Goal: Information Seeking & Learning: Learn about a topic

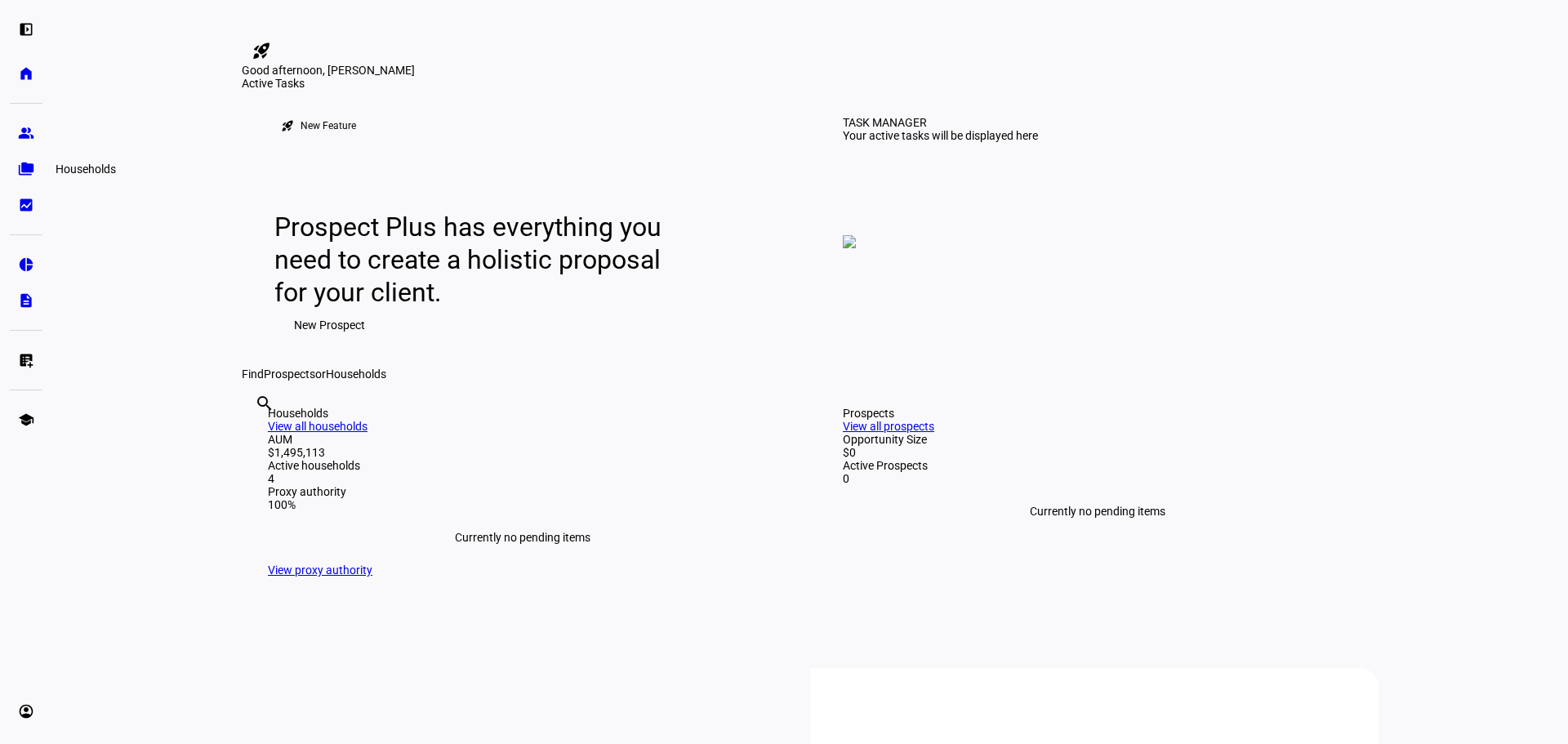
click at [25, 171] on eth-mat-symbol "folder_copy" at bounding box center [26, 169] width 16 height 16
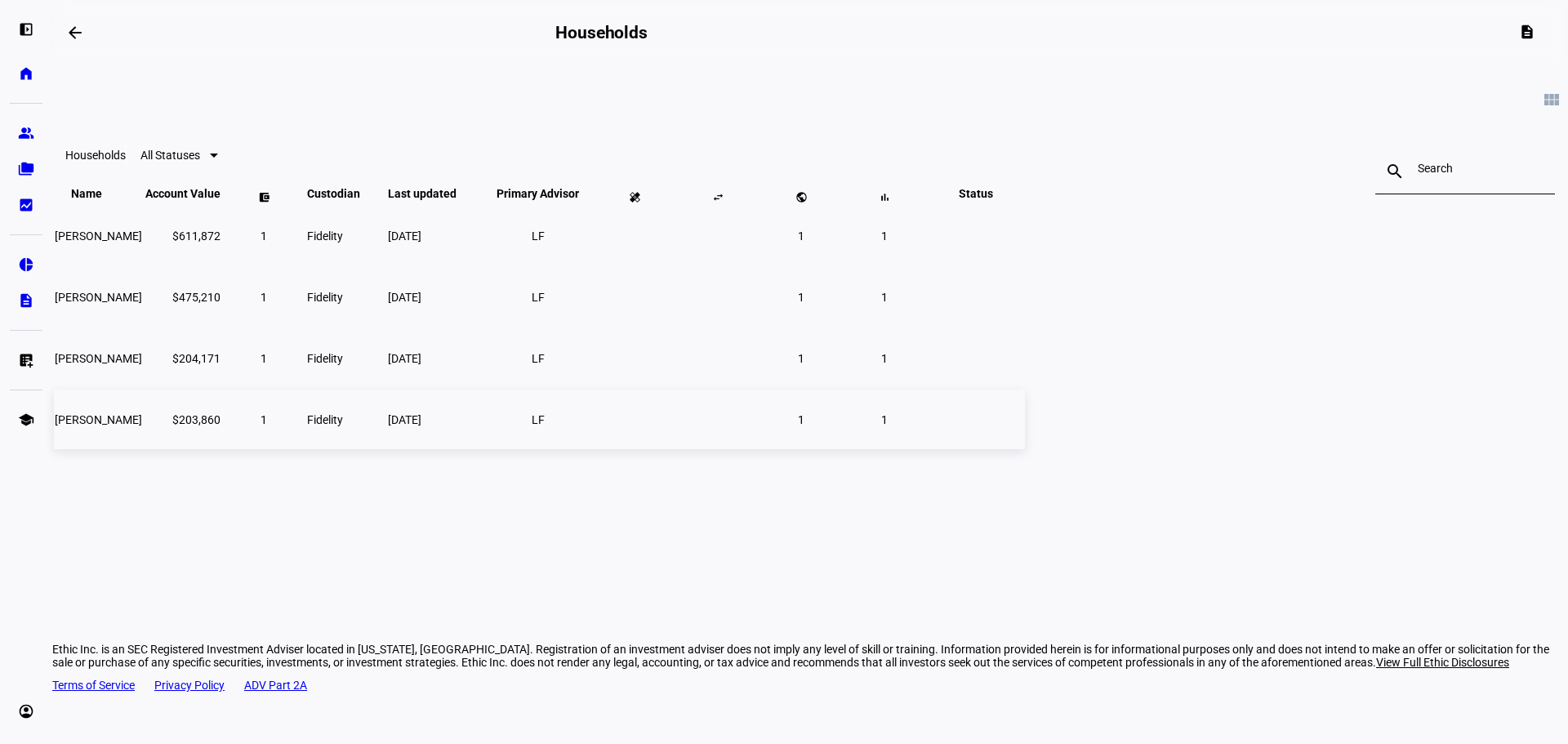
click at [142, 426] on span "[PERSON_NAME]" at bounding box center [99, 419] width 87 height 13
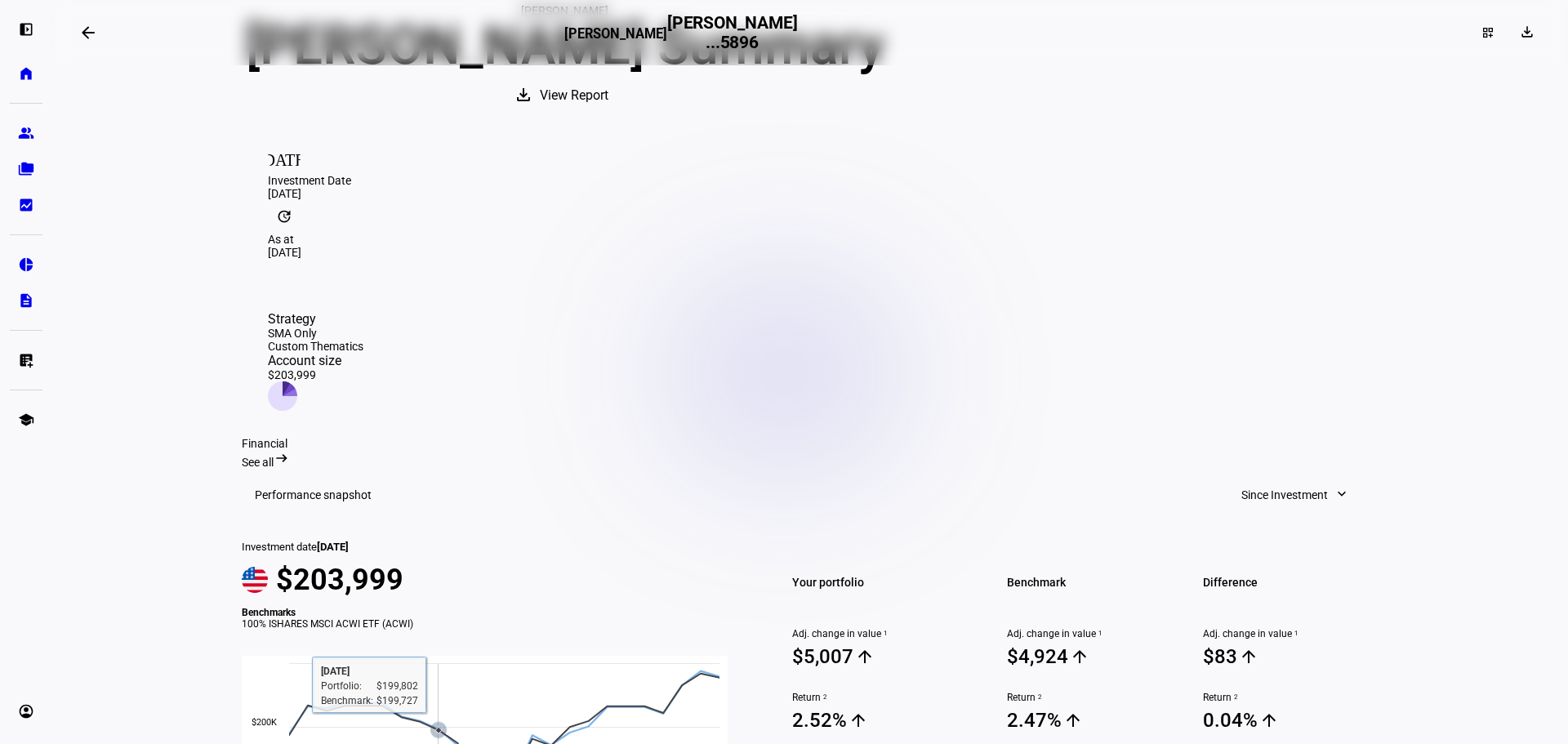
scroll to position [327, 0]
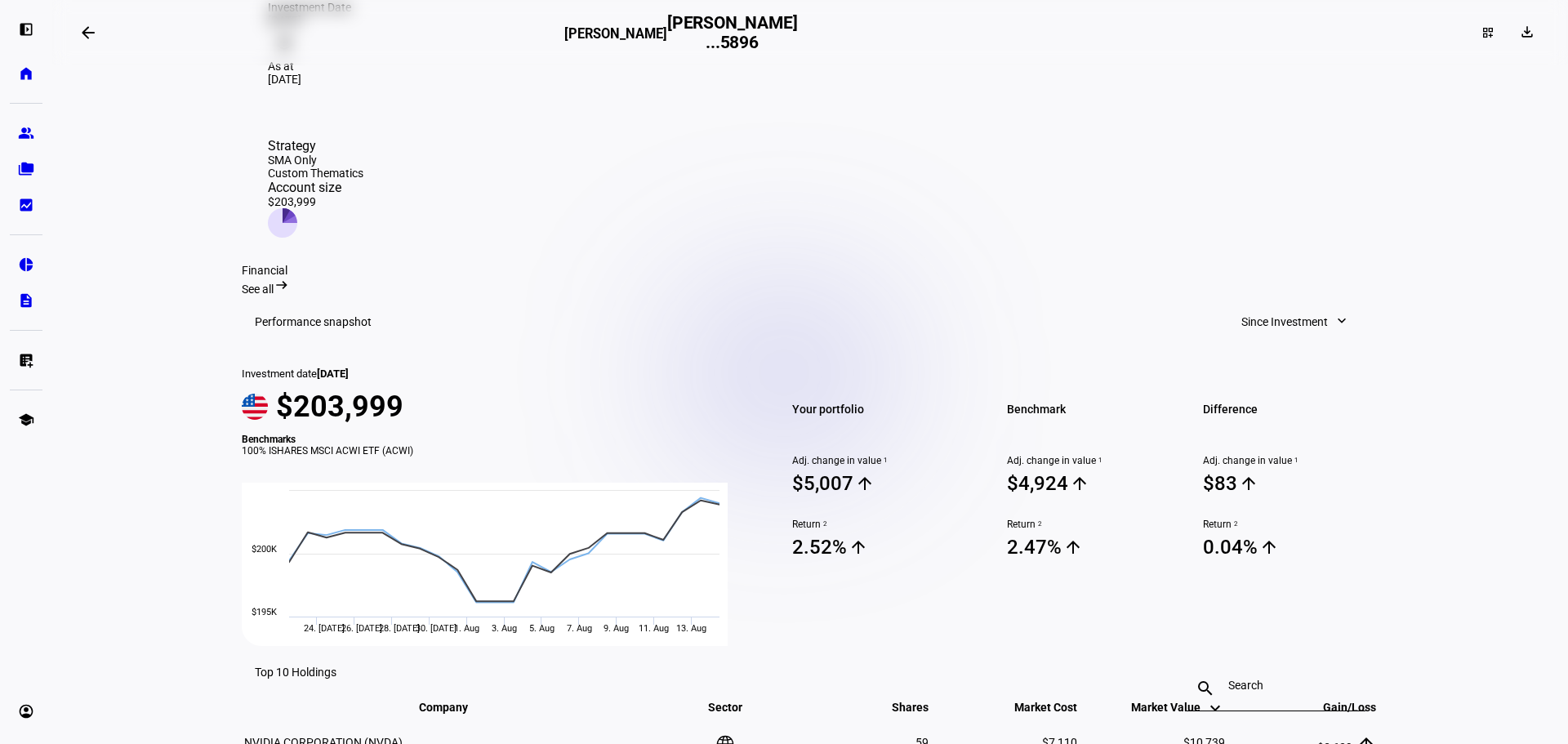
drag, startPoint x: 254, startPoint y: 404, endPoint x: 431, endPoint y: 402, distance: 177.0
click at [431, 402] on mat-card "Performance snapshot Since Investment expand_more Investment date [DATE] $203,9…" at bounding box center [810, 471] width 1137 height 351
click at [477, 445] on div "100% ISHARES MSCI ACWI ETF (ACWI)" at bounding box center [494, 450] width 505 height 11
click at [21, 159] on link "folder_copy Households" at bounding box center [26, 169] width 33 height 33
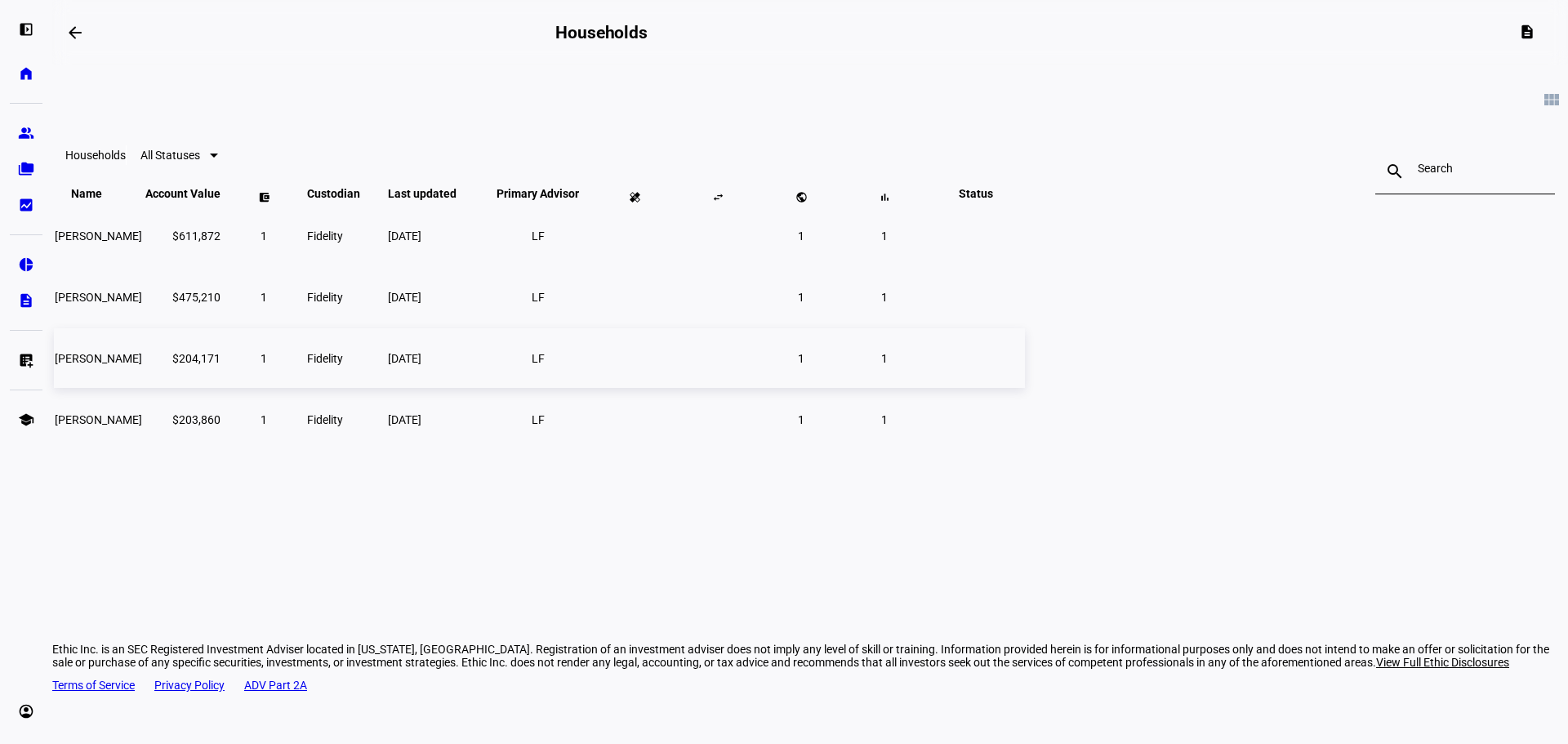
click at [143, 381] on td "[PERSON_NAME]" at bounding box center [99, 358] width 89 height 60
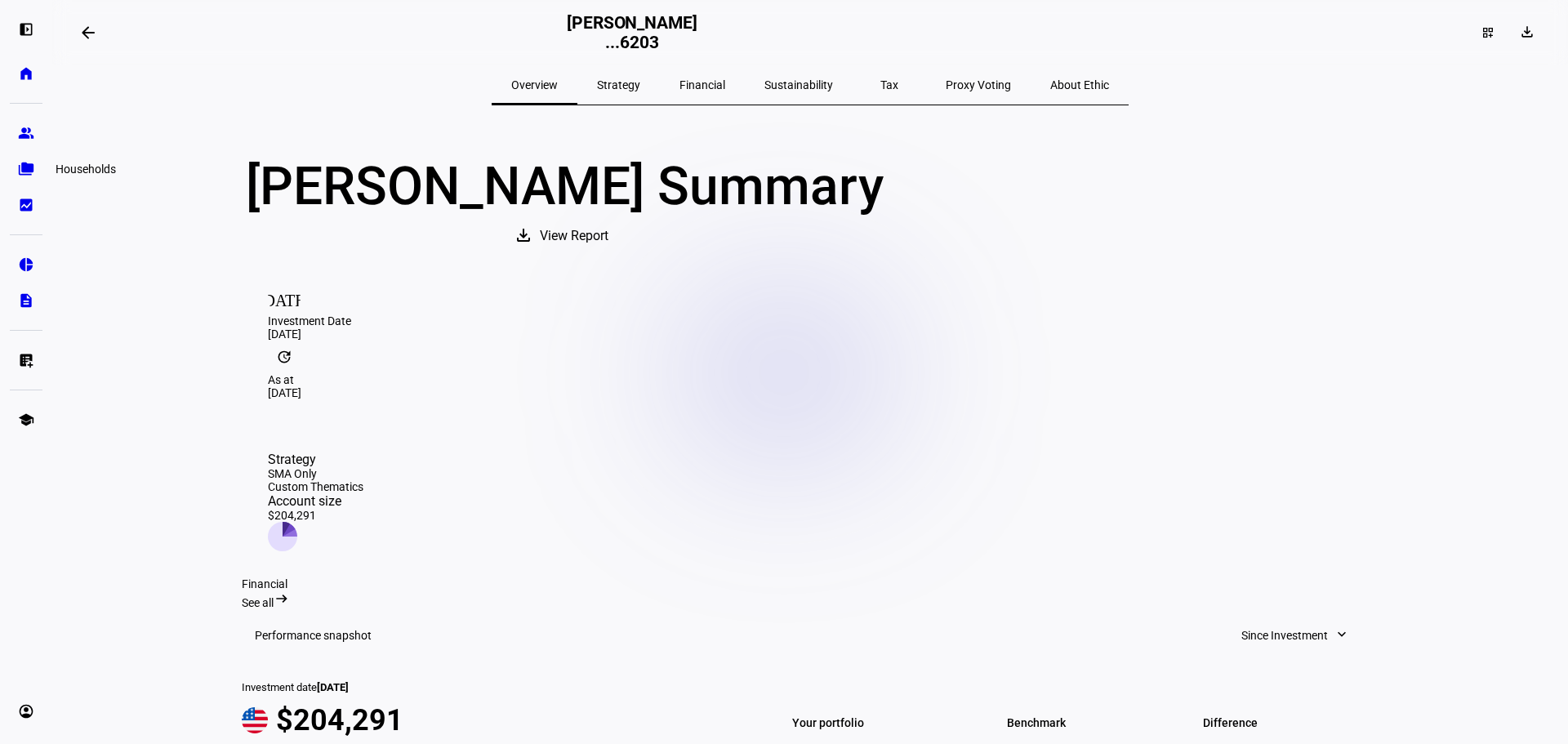
click at [29, 171] on eth-mat-symbol "folder_copy" at bounding box center [26, 169] width 16 height 16
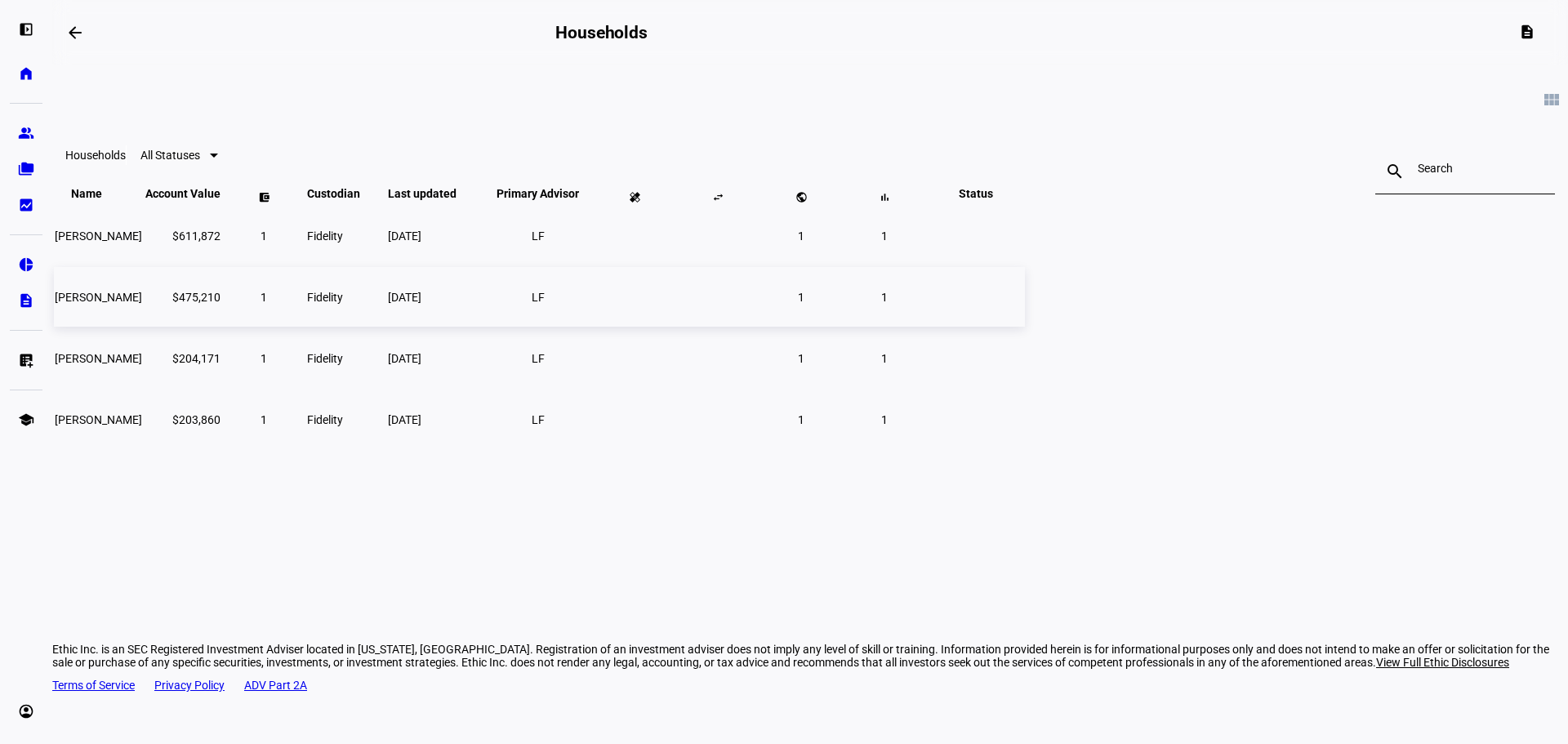
click at [143, 327] on td "[PERSON_NAME]" at bounding box center [99, 297] width 89 height 60
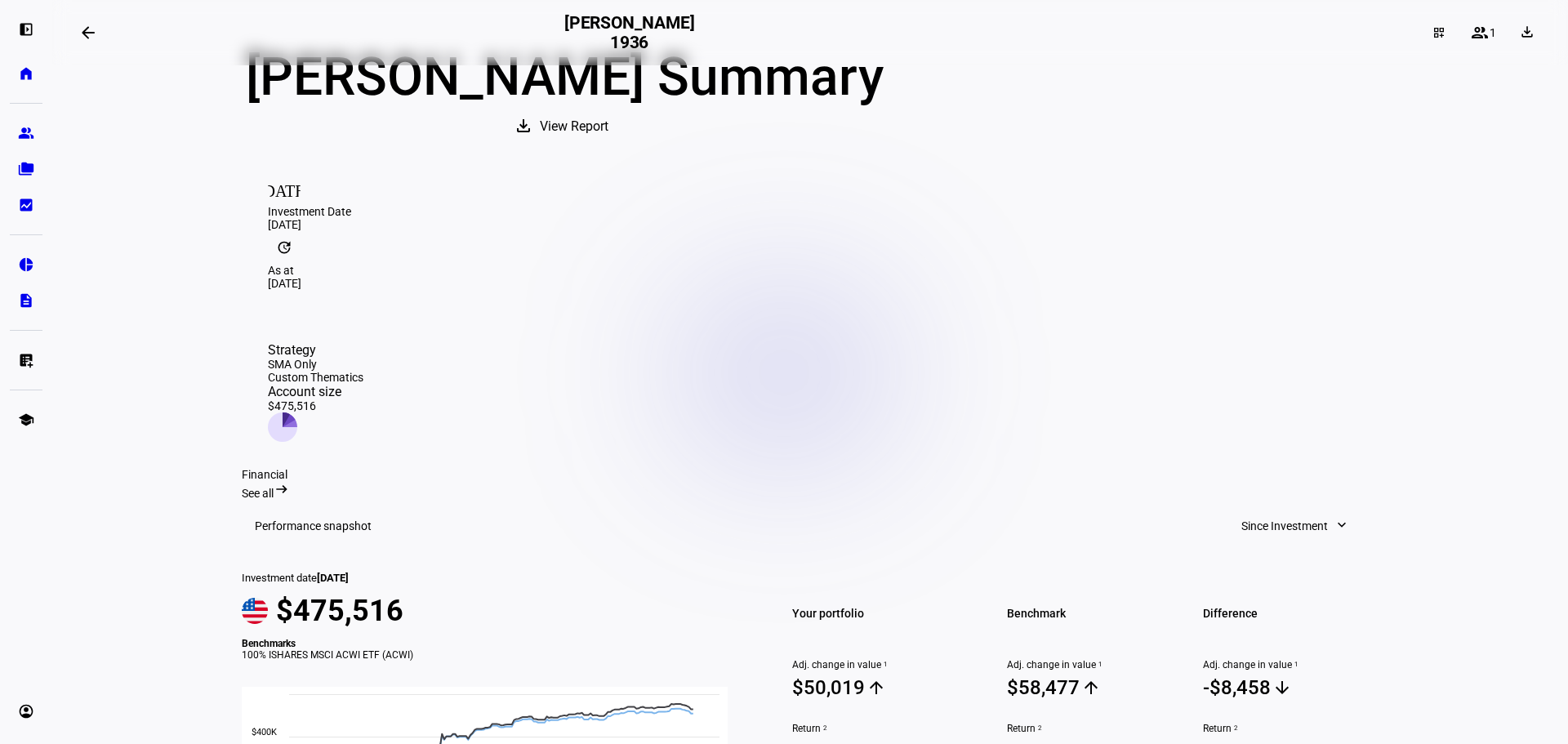
scroll to position [245, 0]
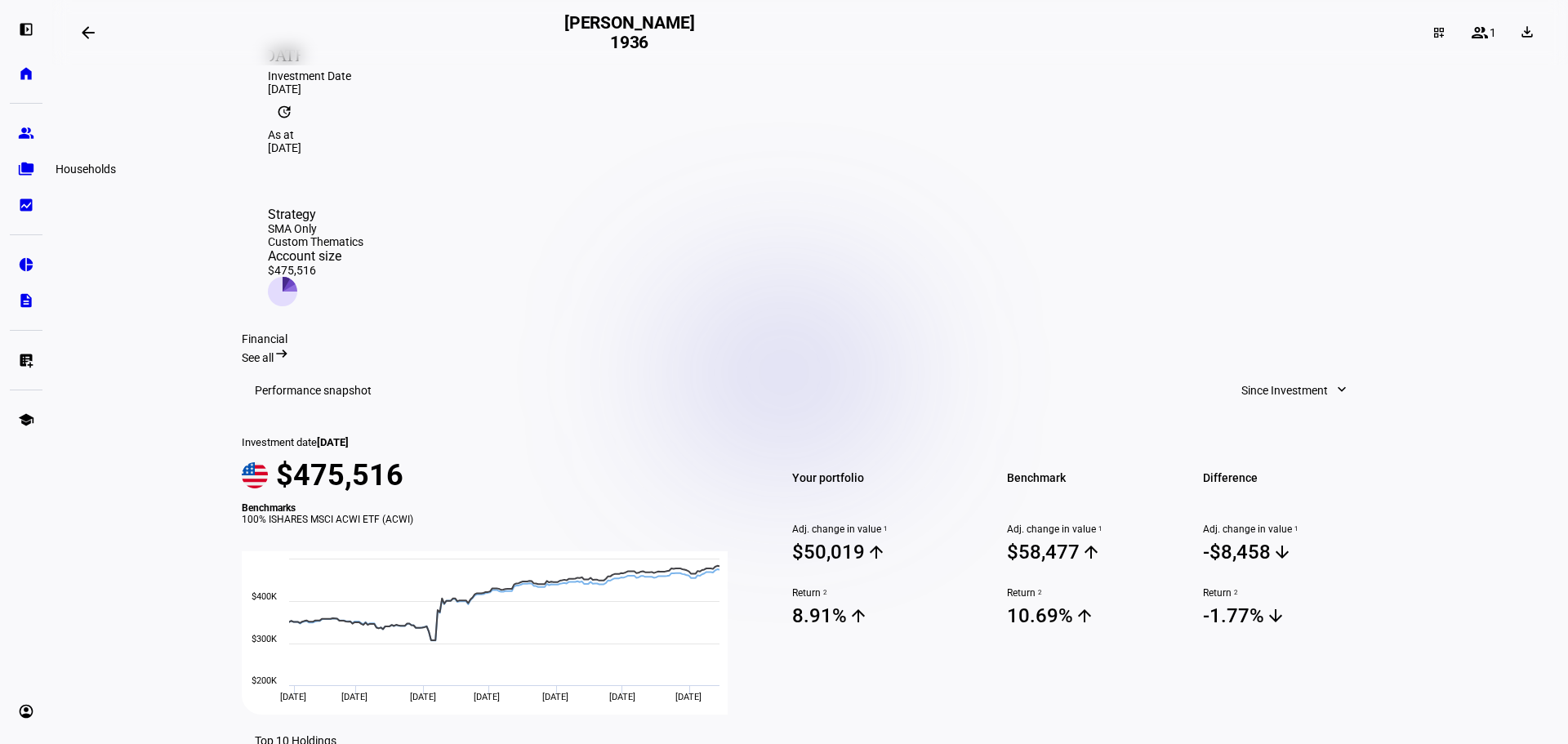
click at [22, 163] on eth-mat-symbol "folder_copy" at bounding box center [26, 169] width 16 height 16
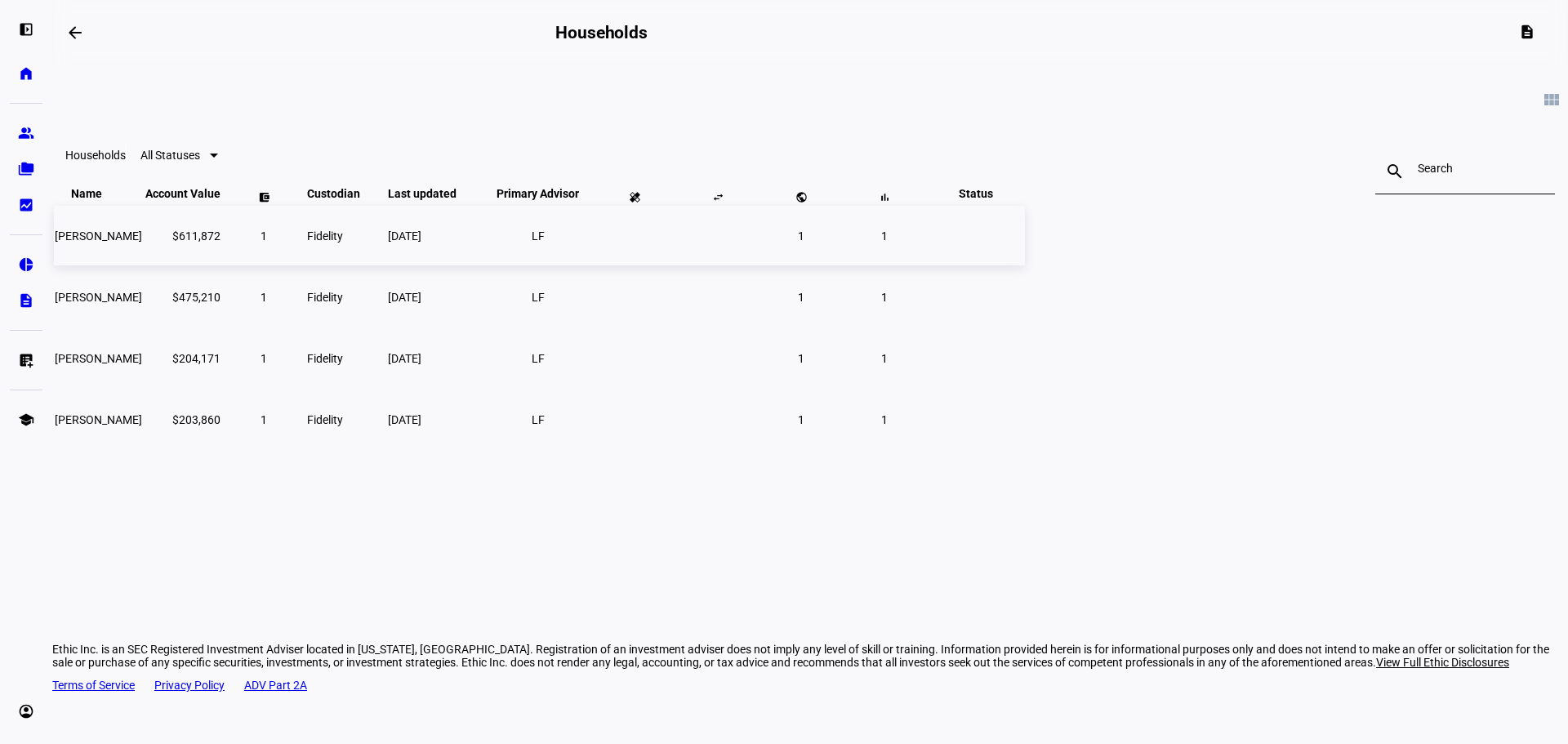
click at [143, 263] on td "[PERSON_NAME]" at bounding box center [99, 236] width 89 height 60
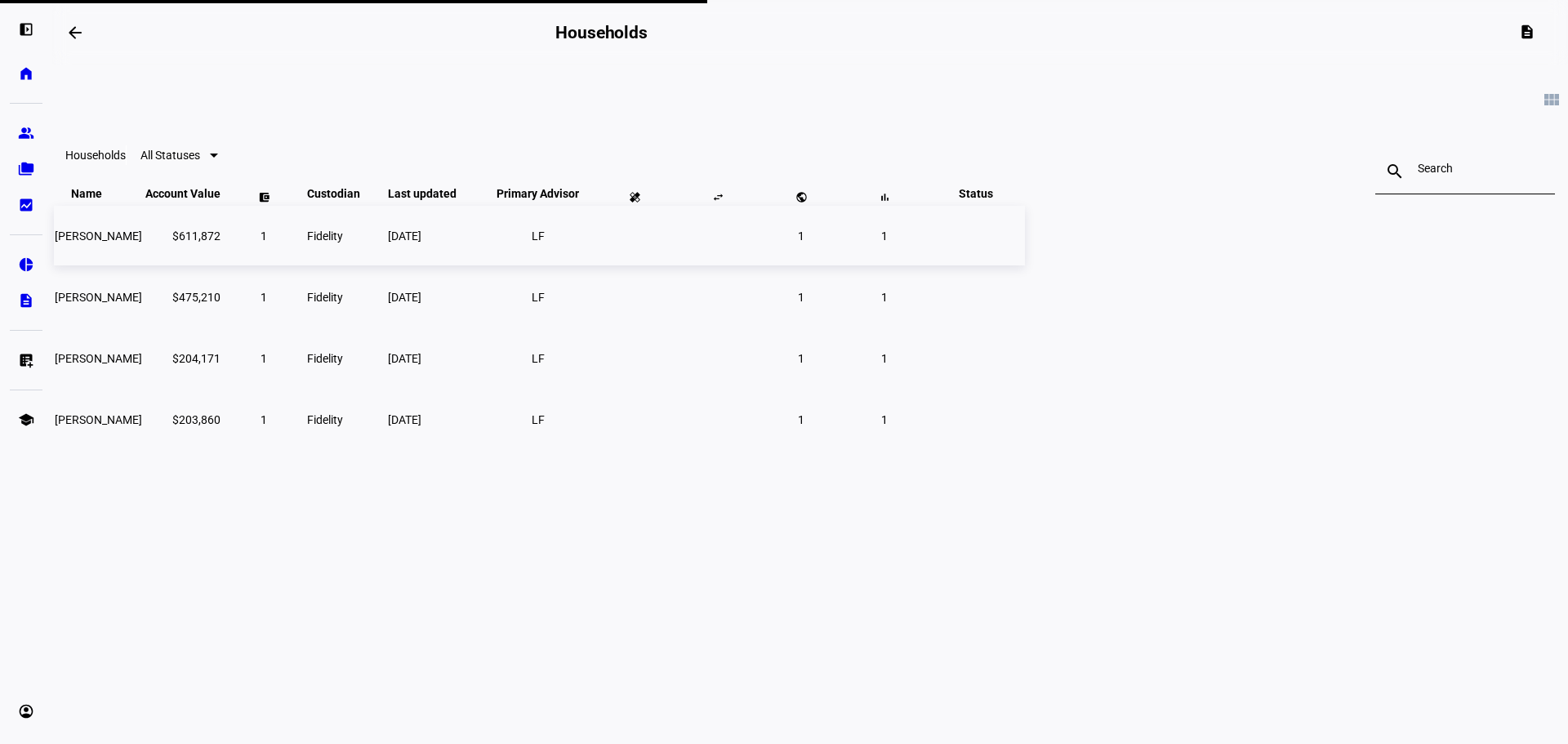
click at [142, 243] on span "[PERSON_NAME]" at bounding box center [99, 236] width 87 height 13
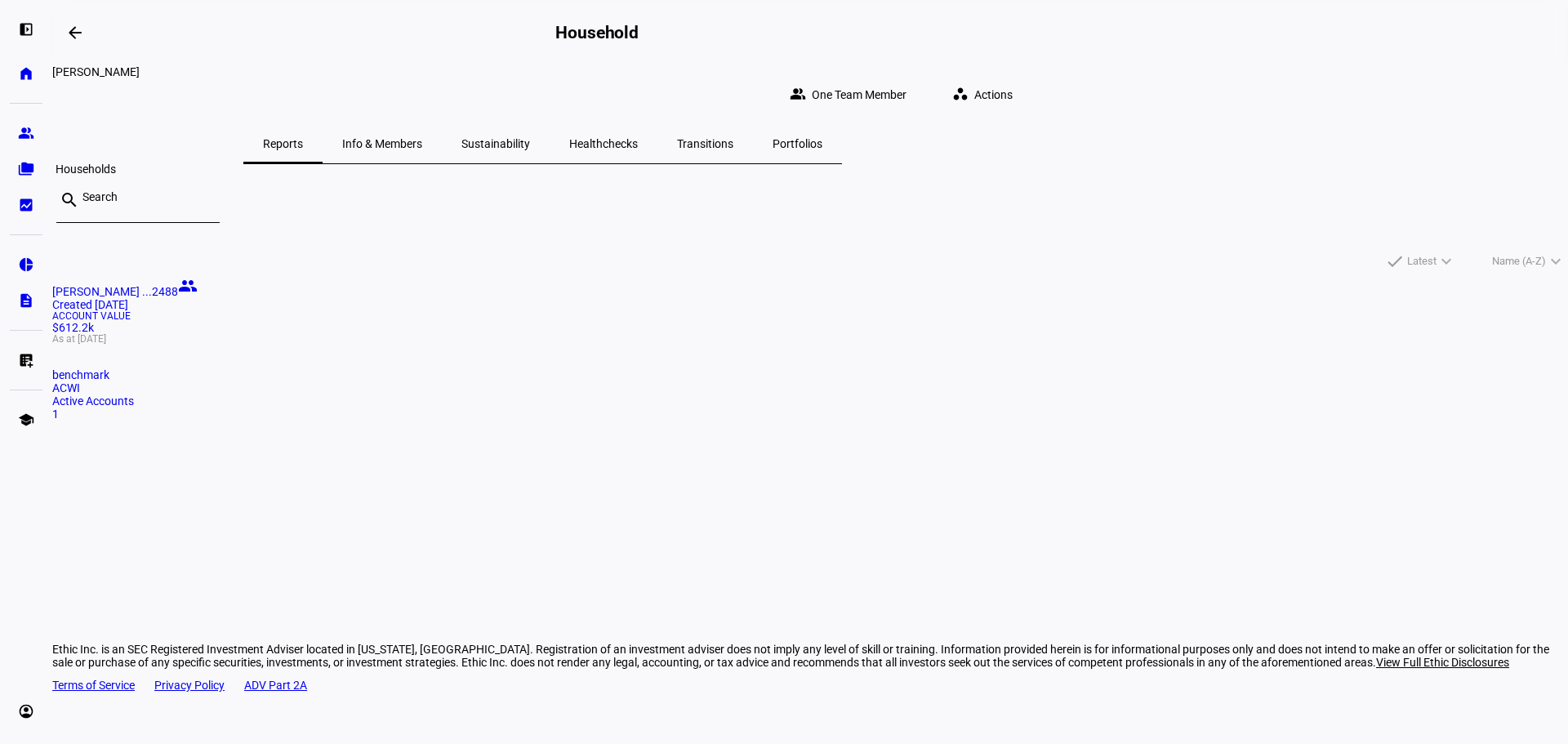
click at [28, 177] on eth-mat-symbol "folder_copy" at bounding box center [26, 169] width 16 height 16
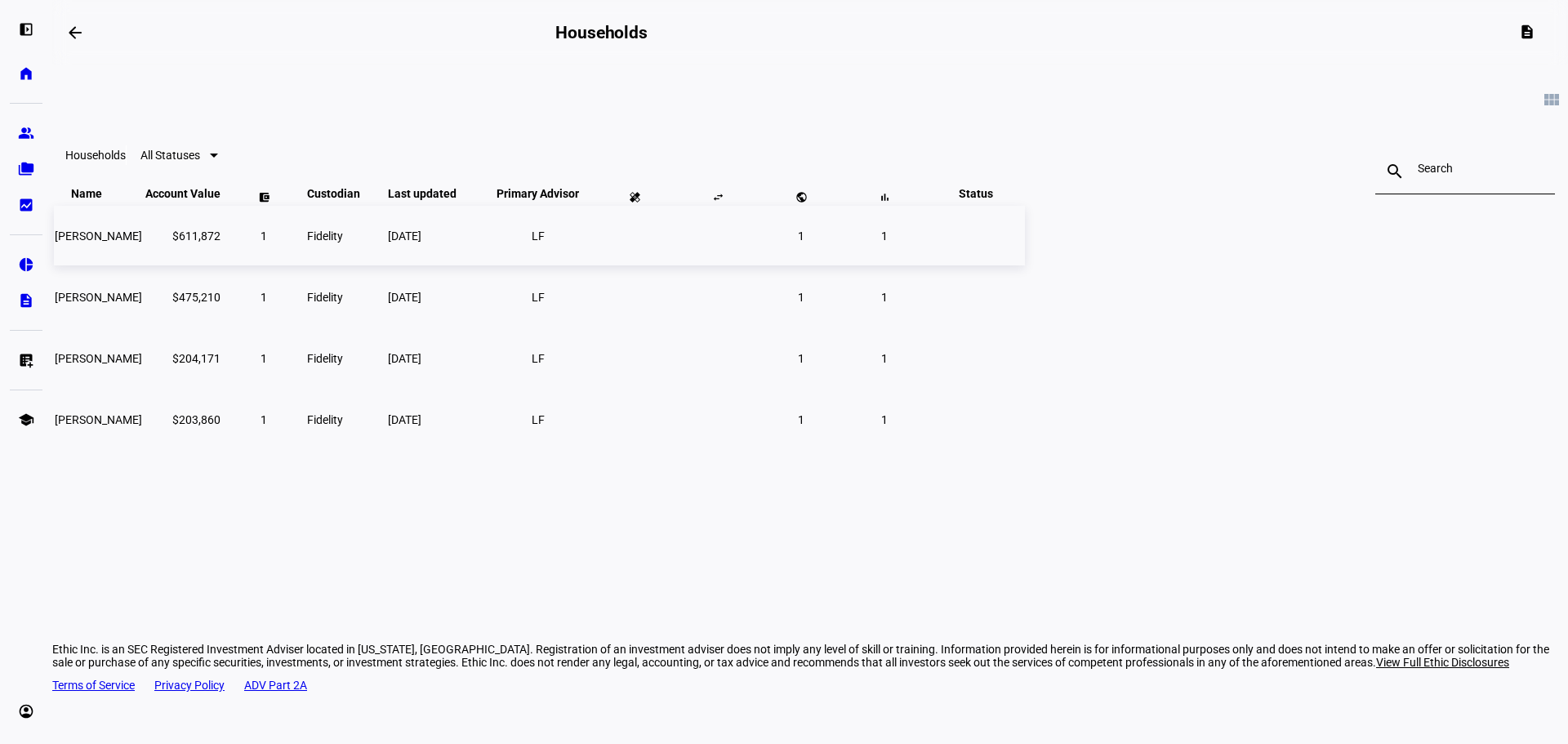
click at [143, 266] on td "[PERSON_NAME]" at bounding box center [99, 236] width 89 height 60
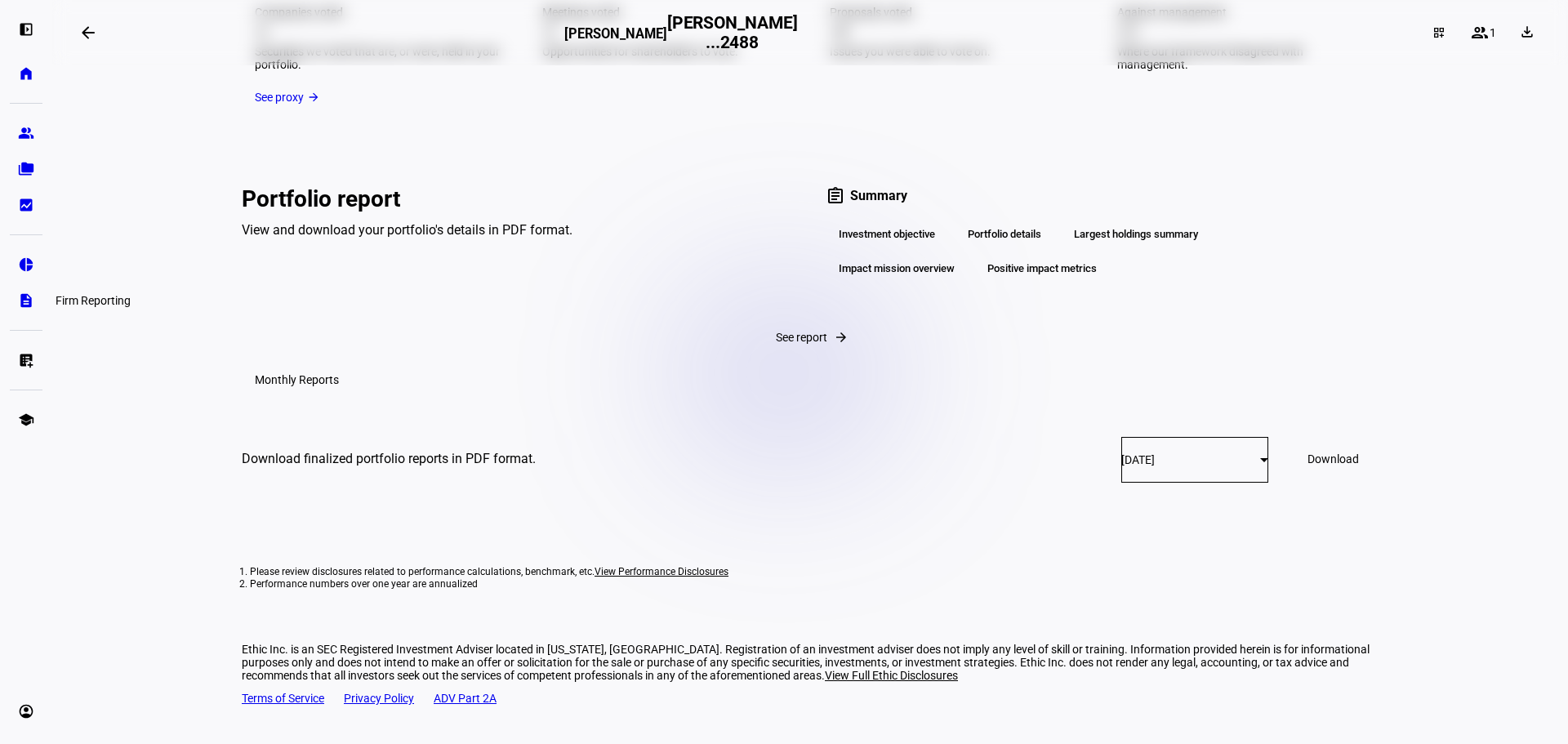
scroll to position [2955, 0]
click at [25, 307] on eth-mat-symbol "description" at bounding box center [26, 300] width 16 height 16
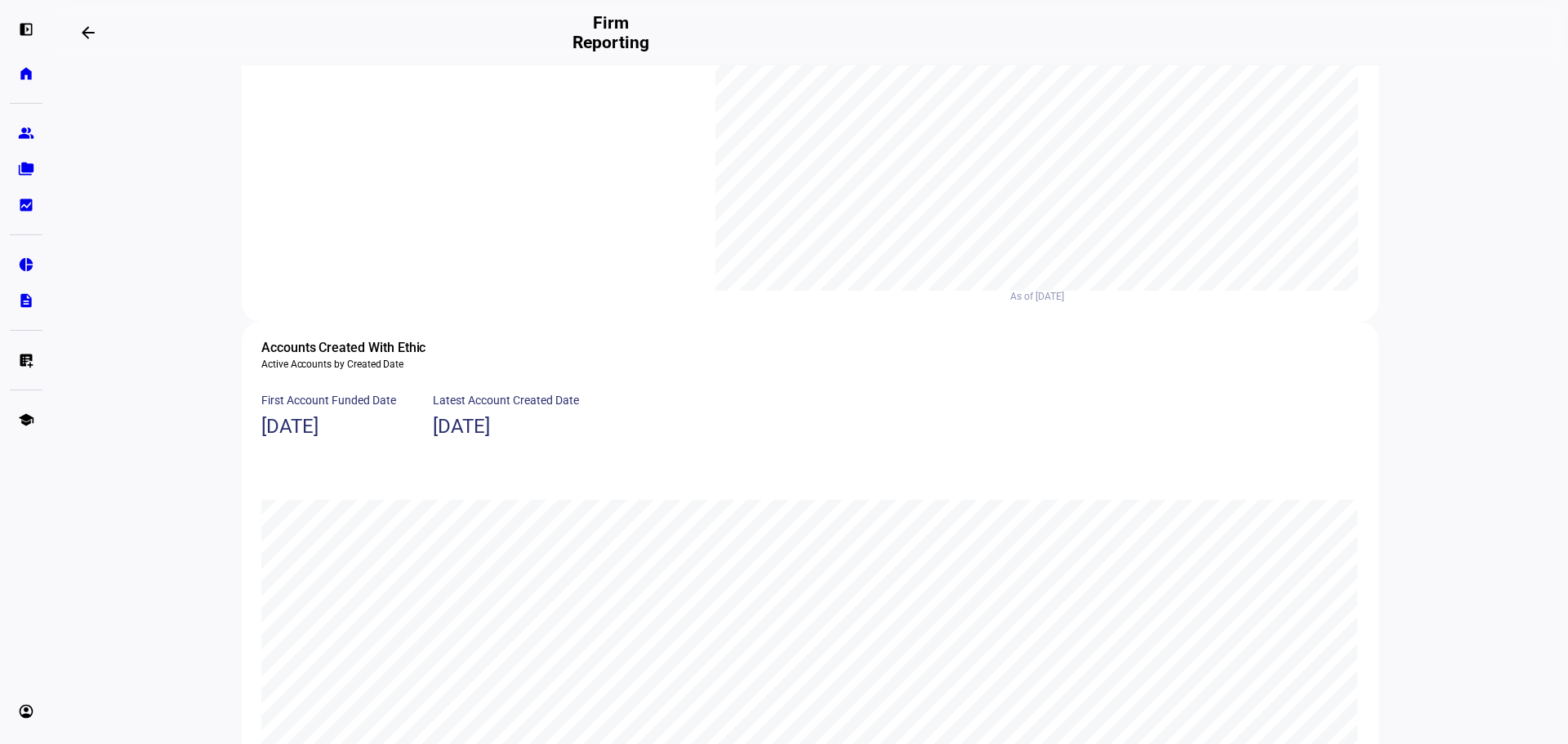
scroll to position [822, 0]
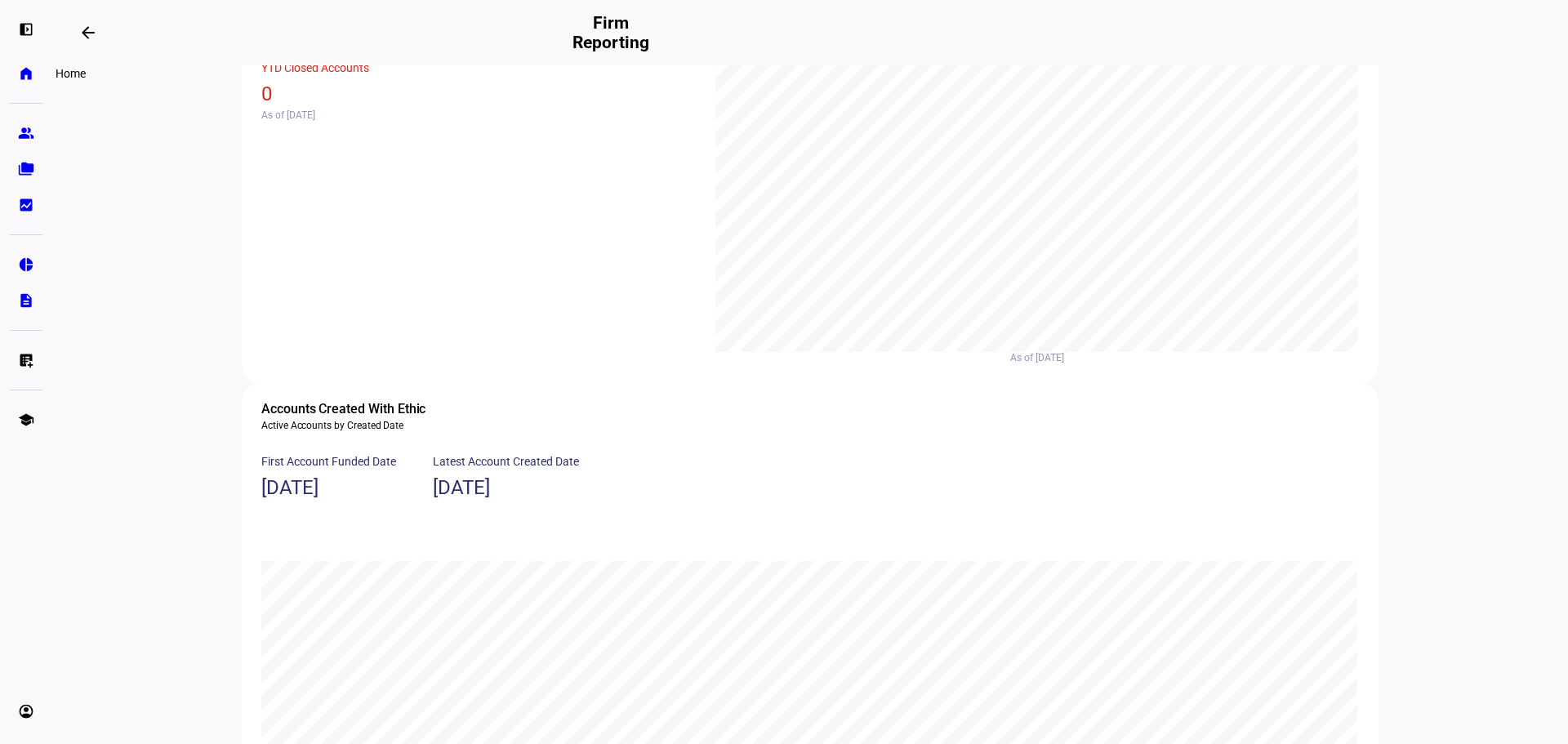
click at [23, 75] on eth-mat-symbol "home" at bounding box center [26, 73] width 16 height 16
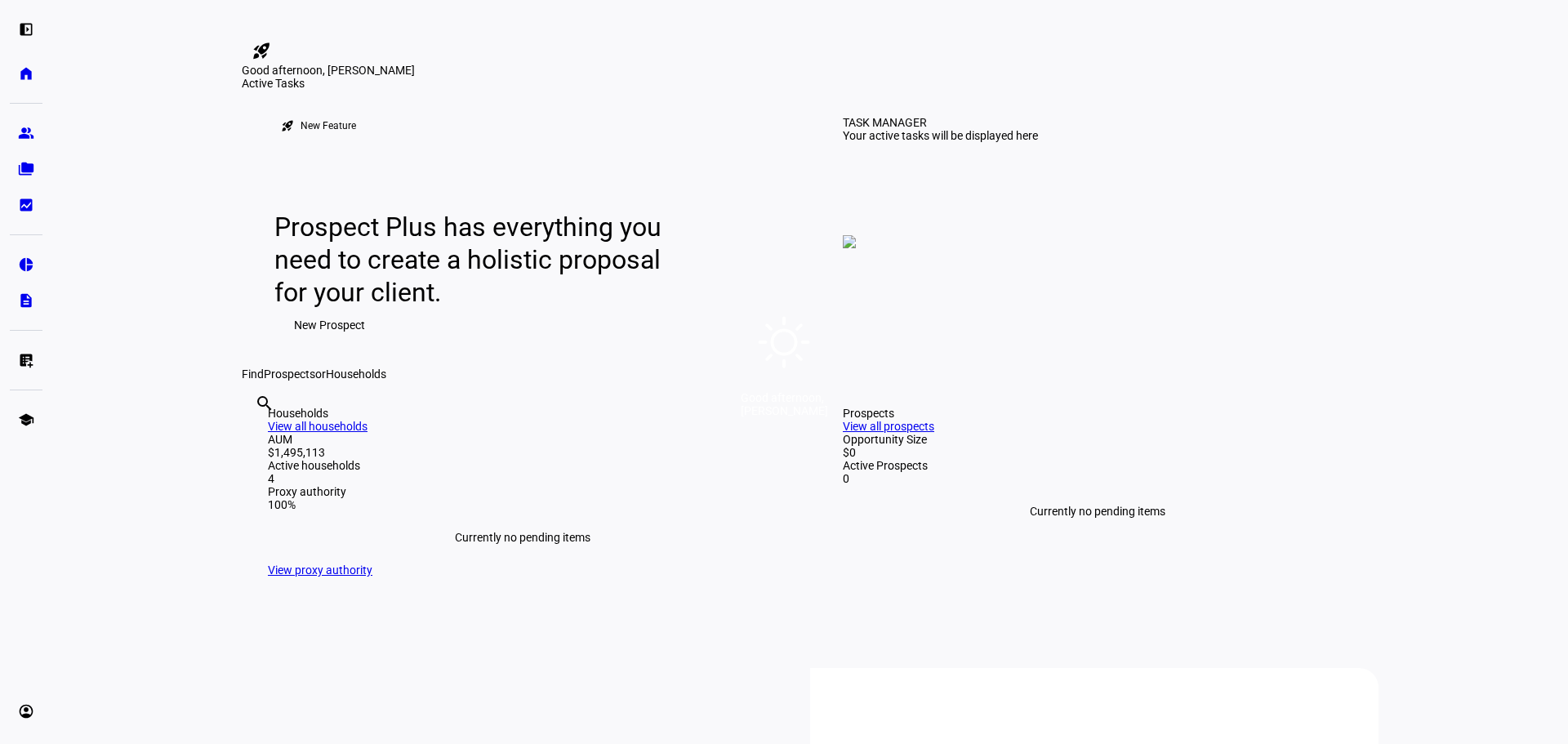
click at [709, 353] on div "Good afternoon, [PERSON_NAME]" at bounding box center [784, 372] width 1568 height 744
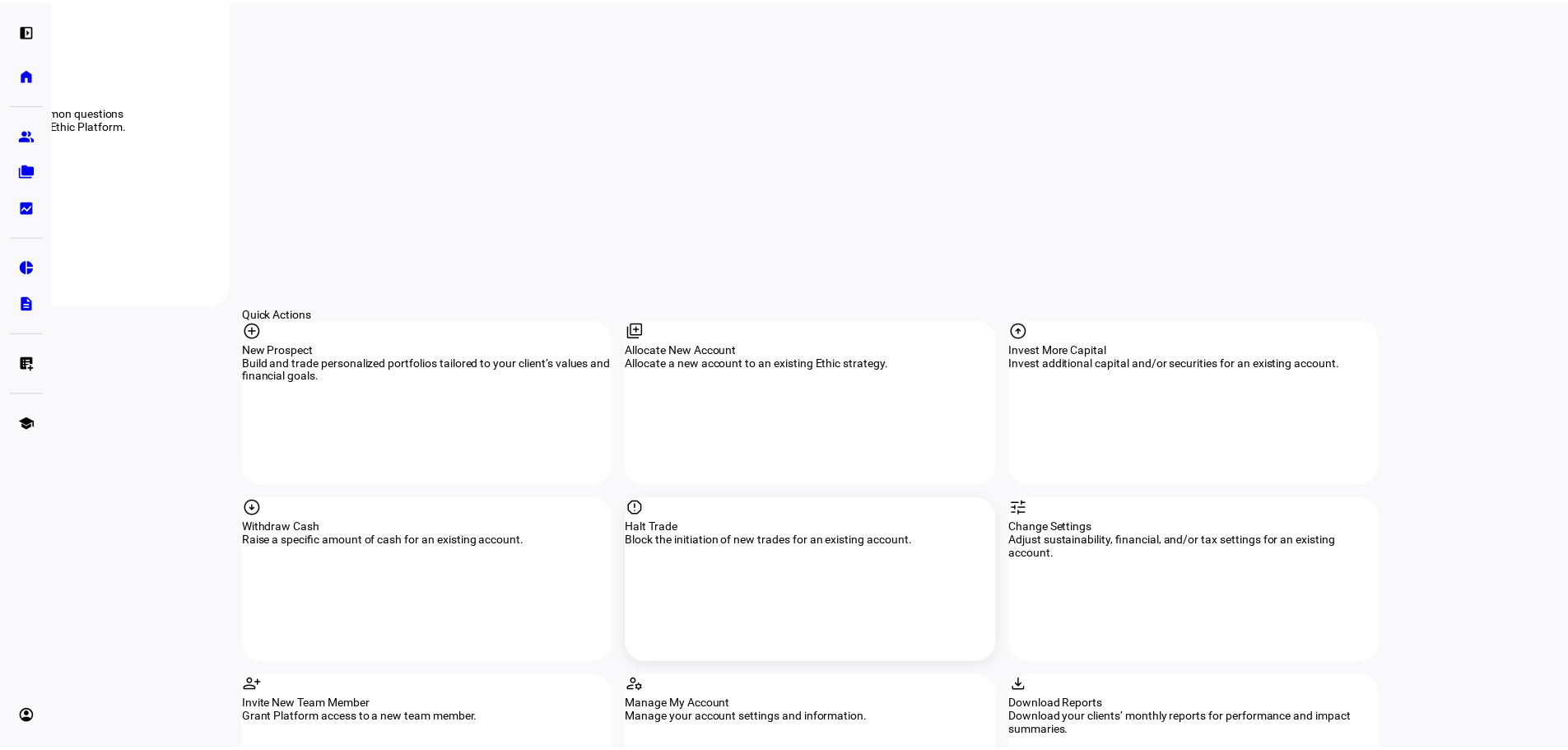
scroll to position [1564, 0]
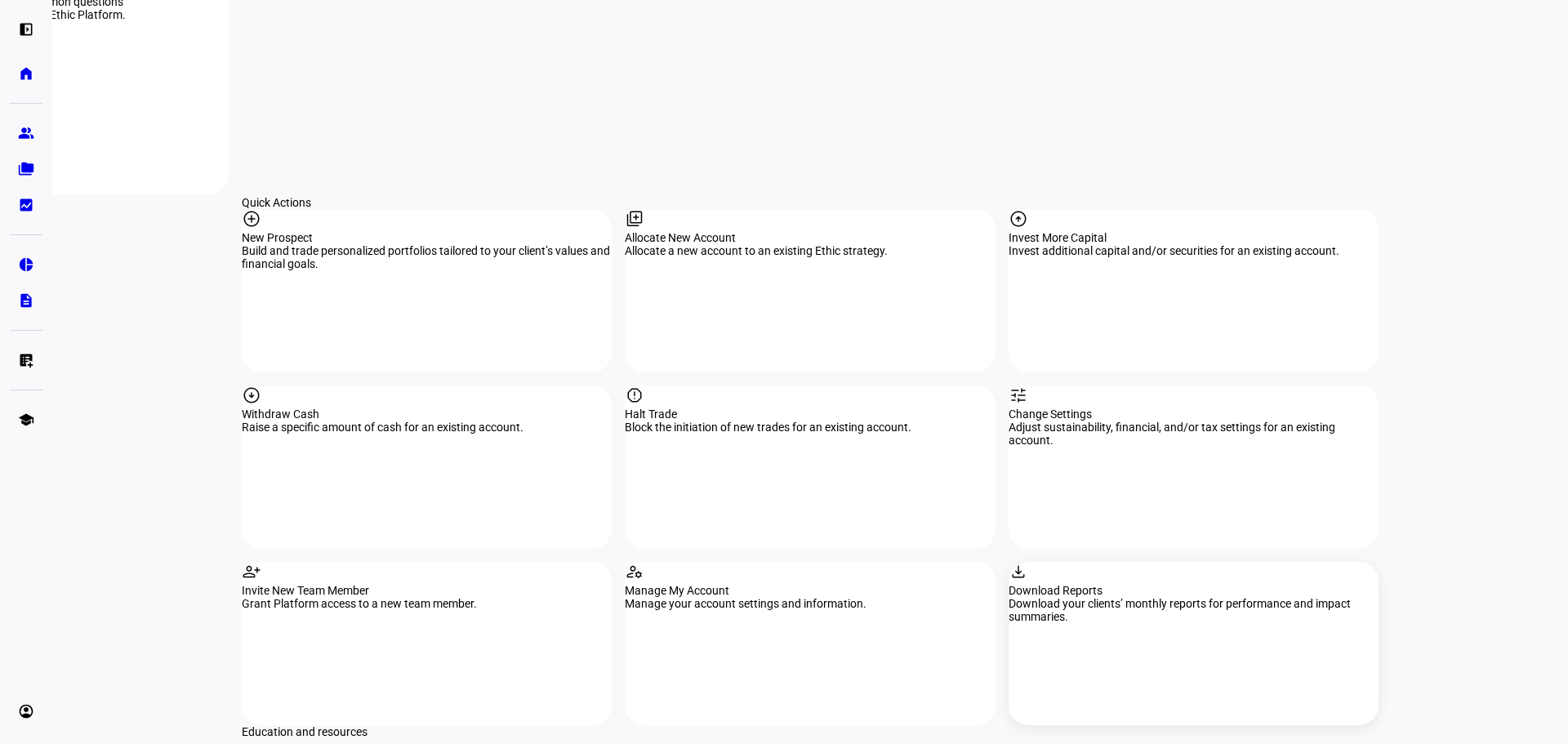
click at [1028, 561] on mat-icon "download" at bounding box center [1018, 571] width 20 height 20
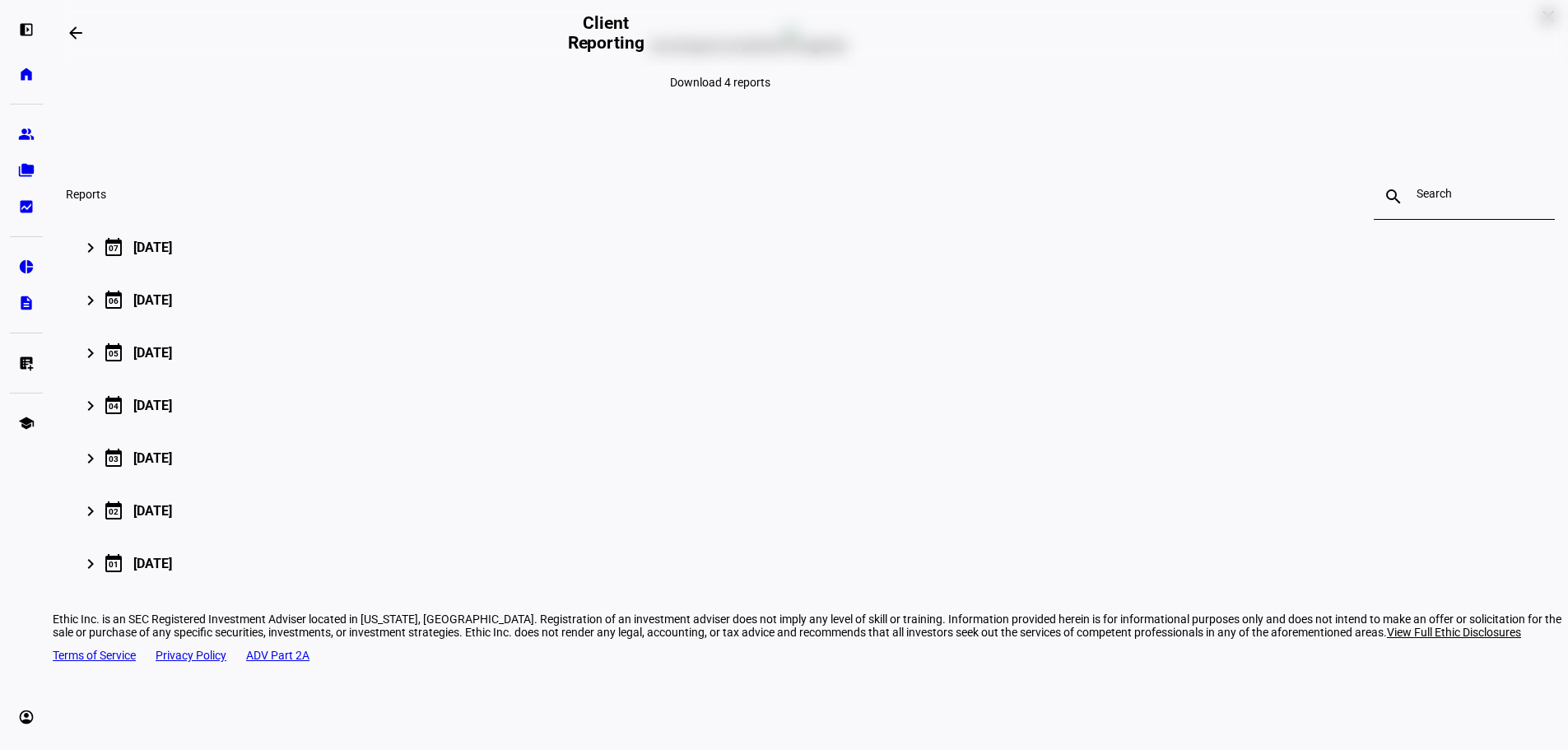
scroll to position [191, 0]
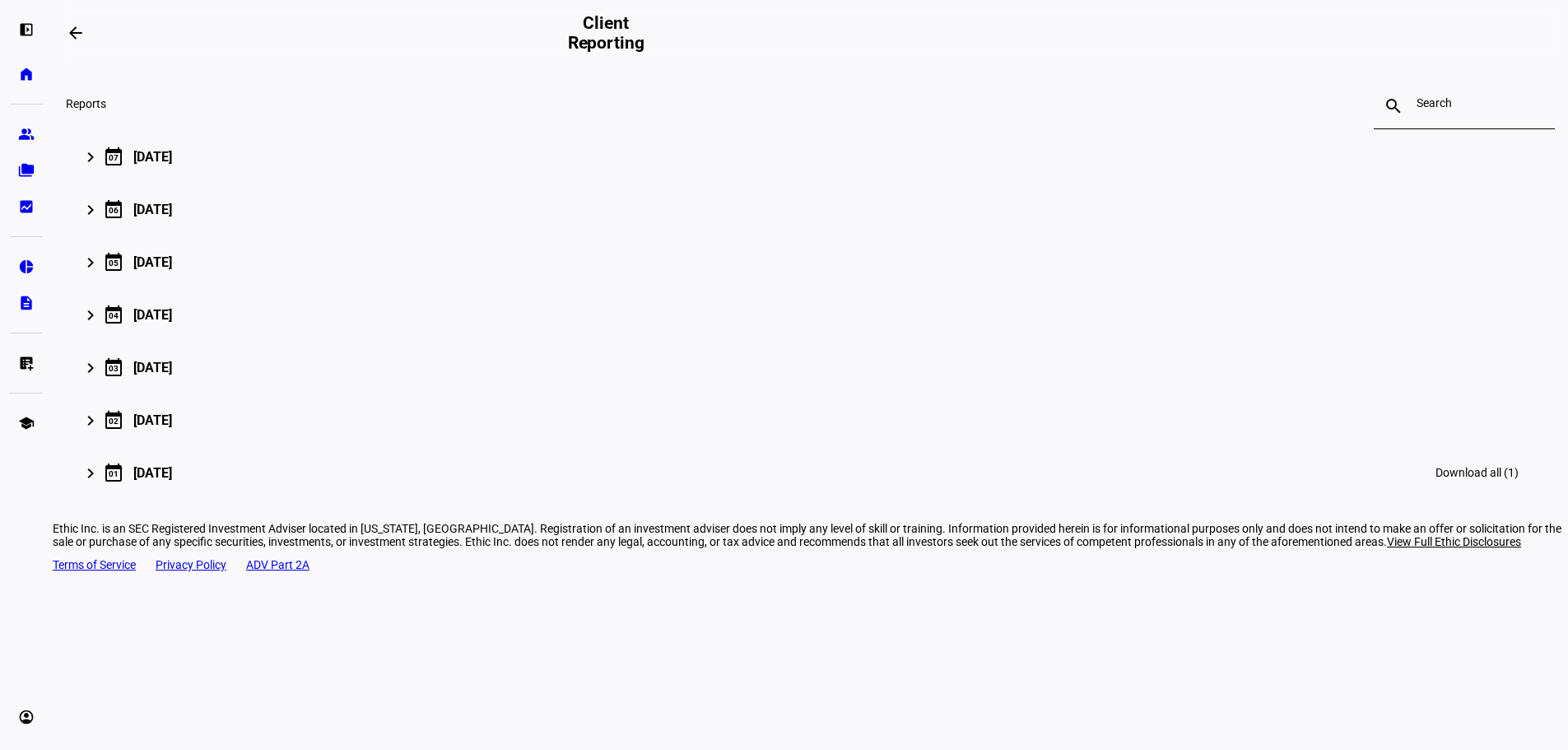
click at [100, 483] on mat-icon "keyboard_arrow_right" at bounding box center [90, 473] width 20 height 20
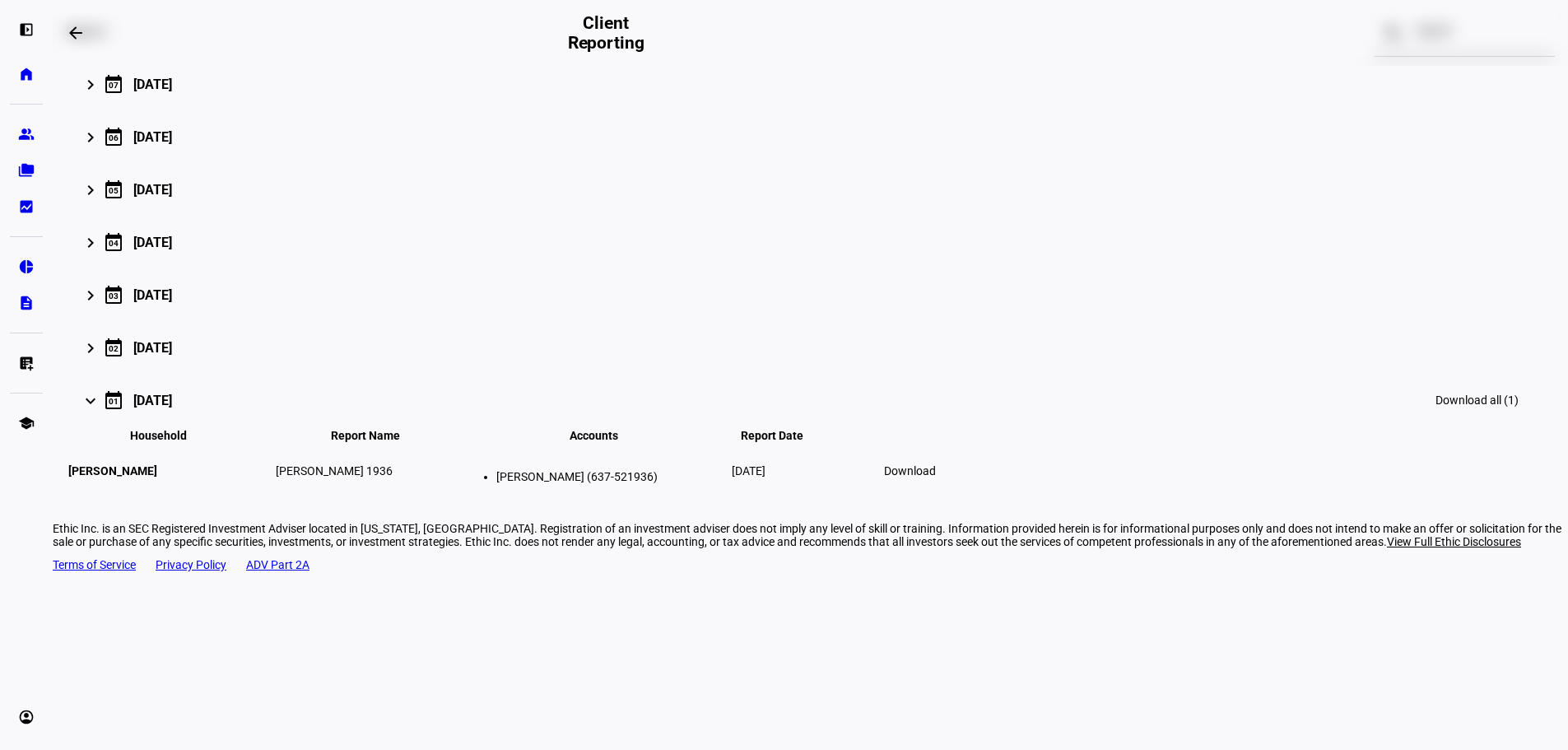
scroll to position [284, 0]
click at [35, 163] on link "folder_copy Households" at bounding box center [26, 170] width 33 height 33
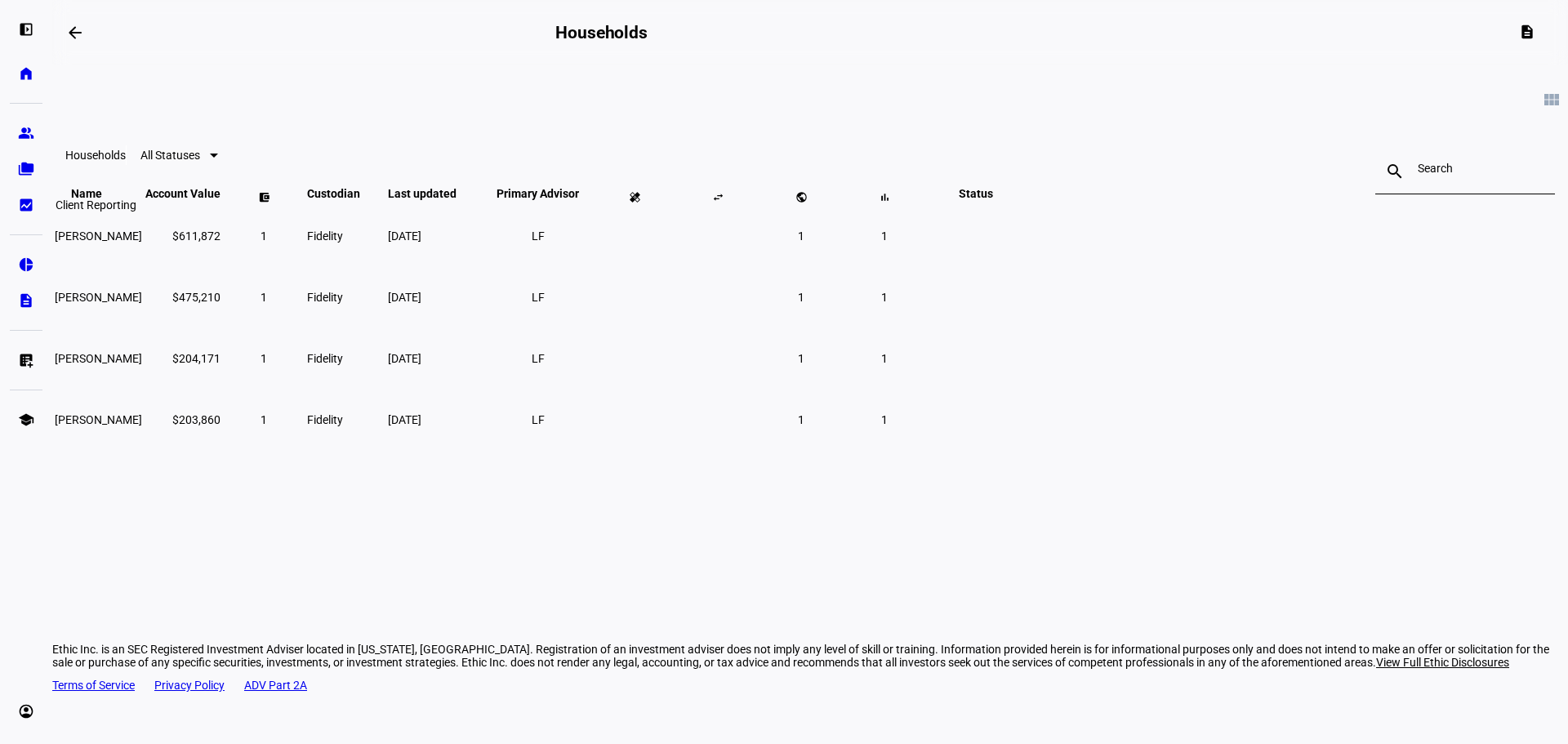
click at [24, 206] on eth-mat-symbol "bid_landscape" at bounding box center [26, 205] width 16 height 16
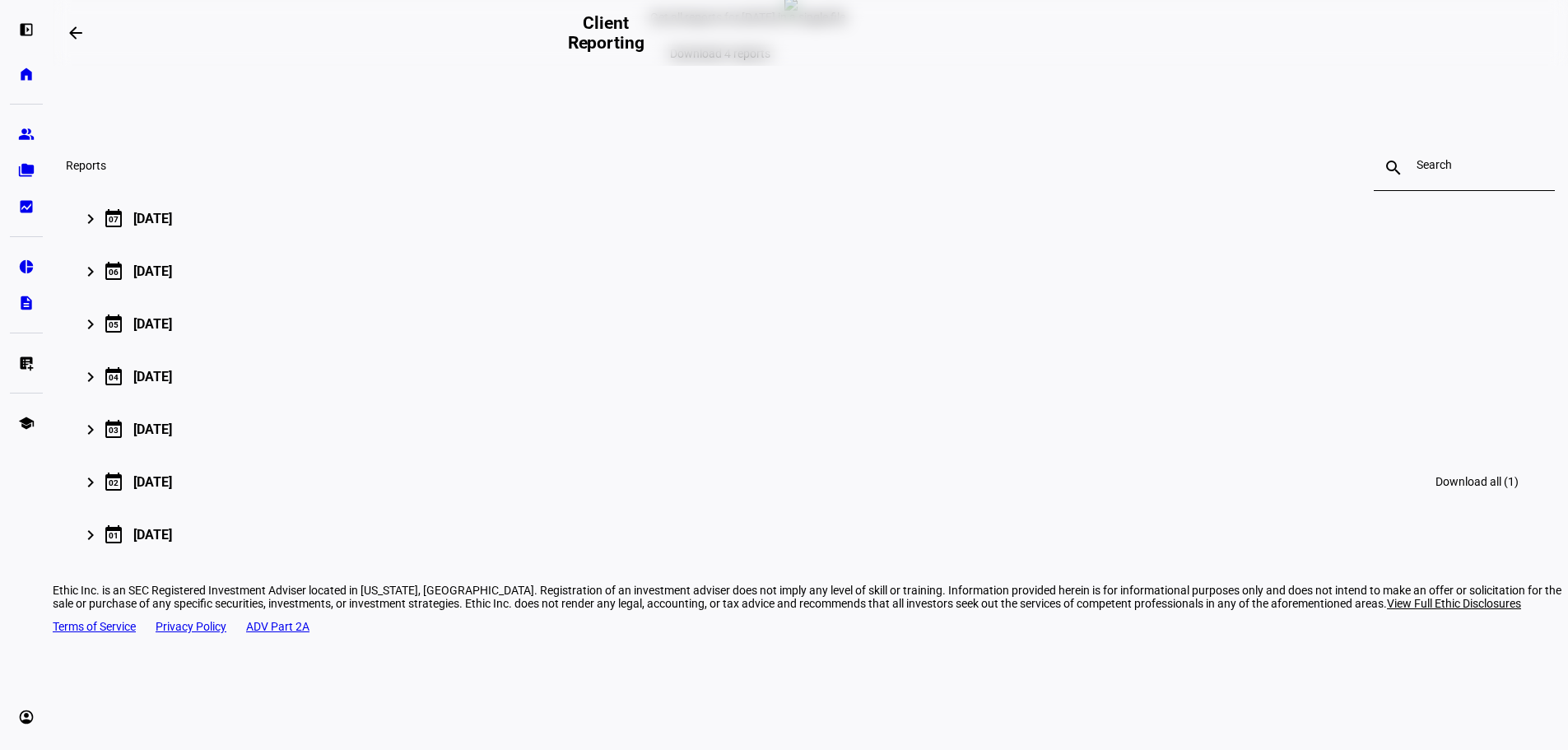
scroll to position [191, 0]
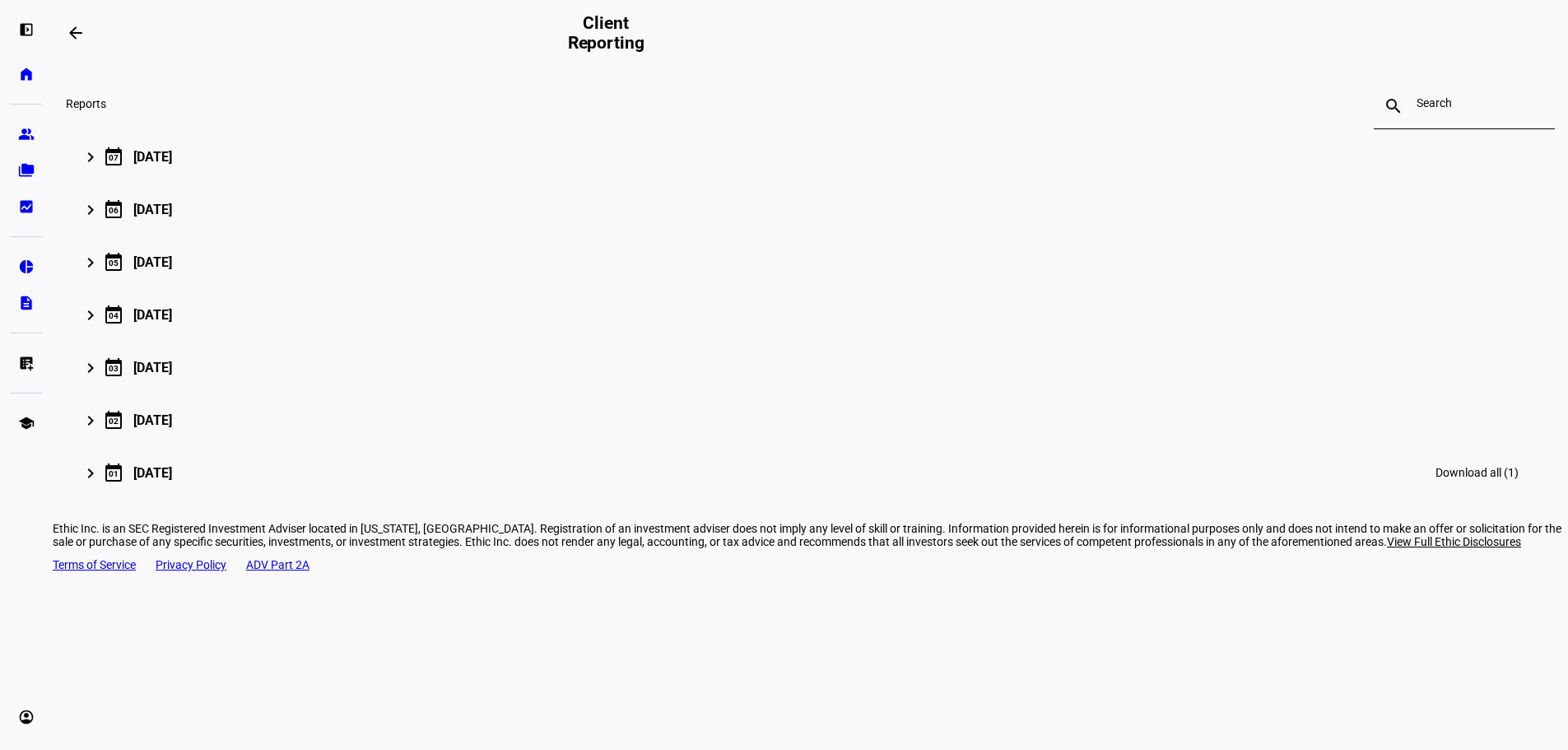
click at [100, 483] on mat-icon "keyboard_arrow_right" at bounding box center [90, 473] width 20 height 20
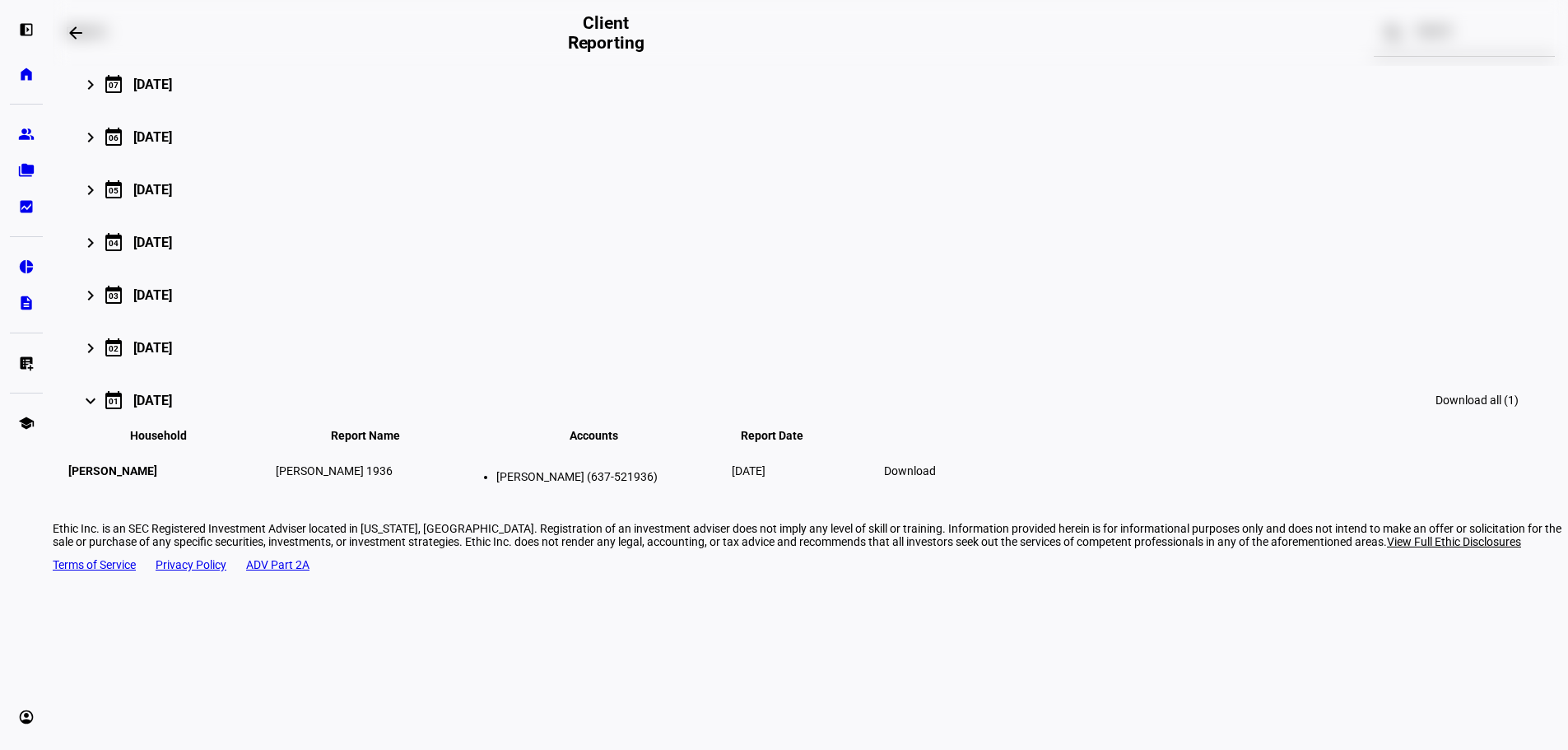
scroll to position [284, 0]
click at [946, 491] on span at bounding box center [910, 471] width 72 height 40
click at [26, 168] on eth-mat-symbol "folder_copy" at bounding box center [26, 170] width 16 height 16
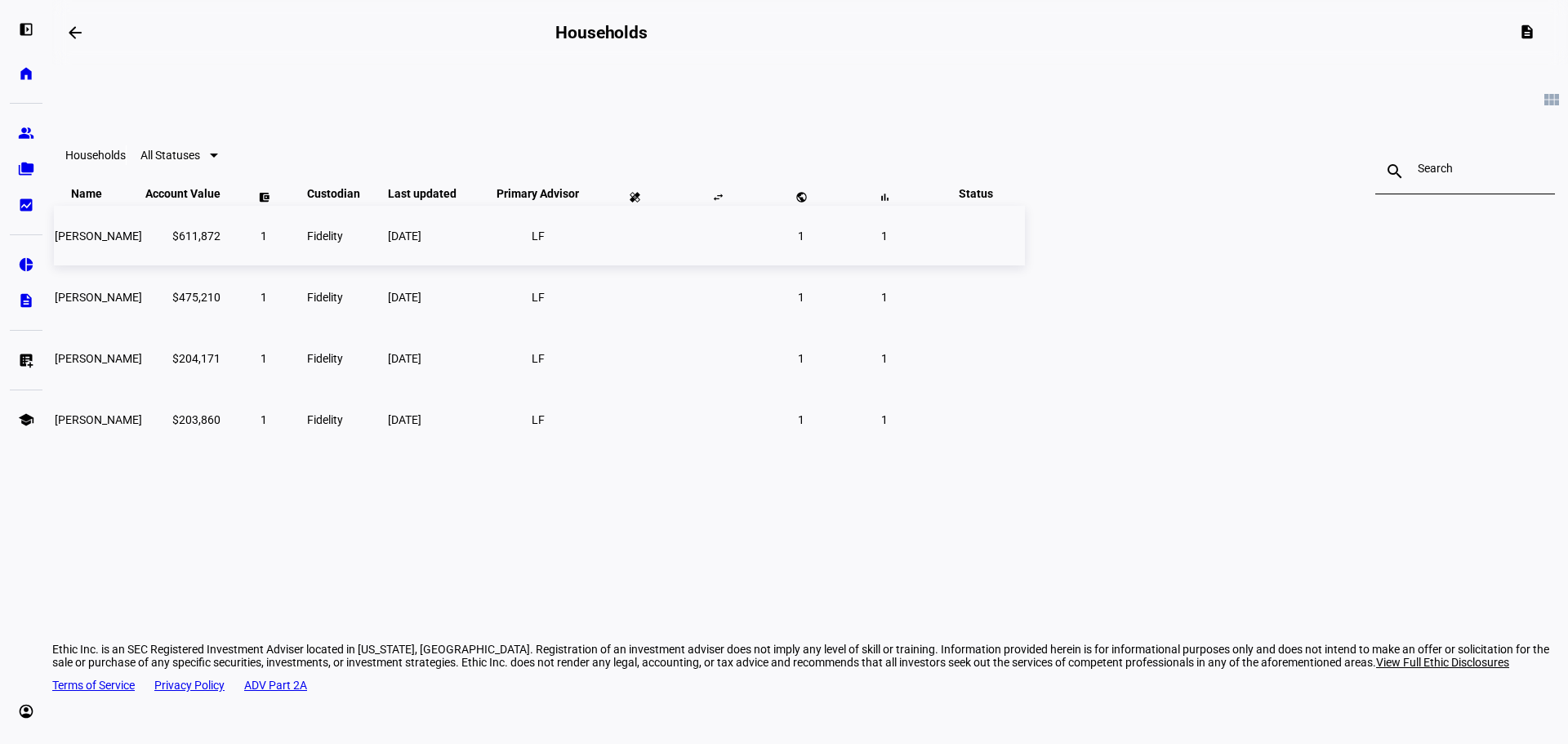
click at [221, 266] on td "$611,872" at bounding box center [183, 236] width 77 height 60
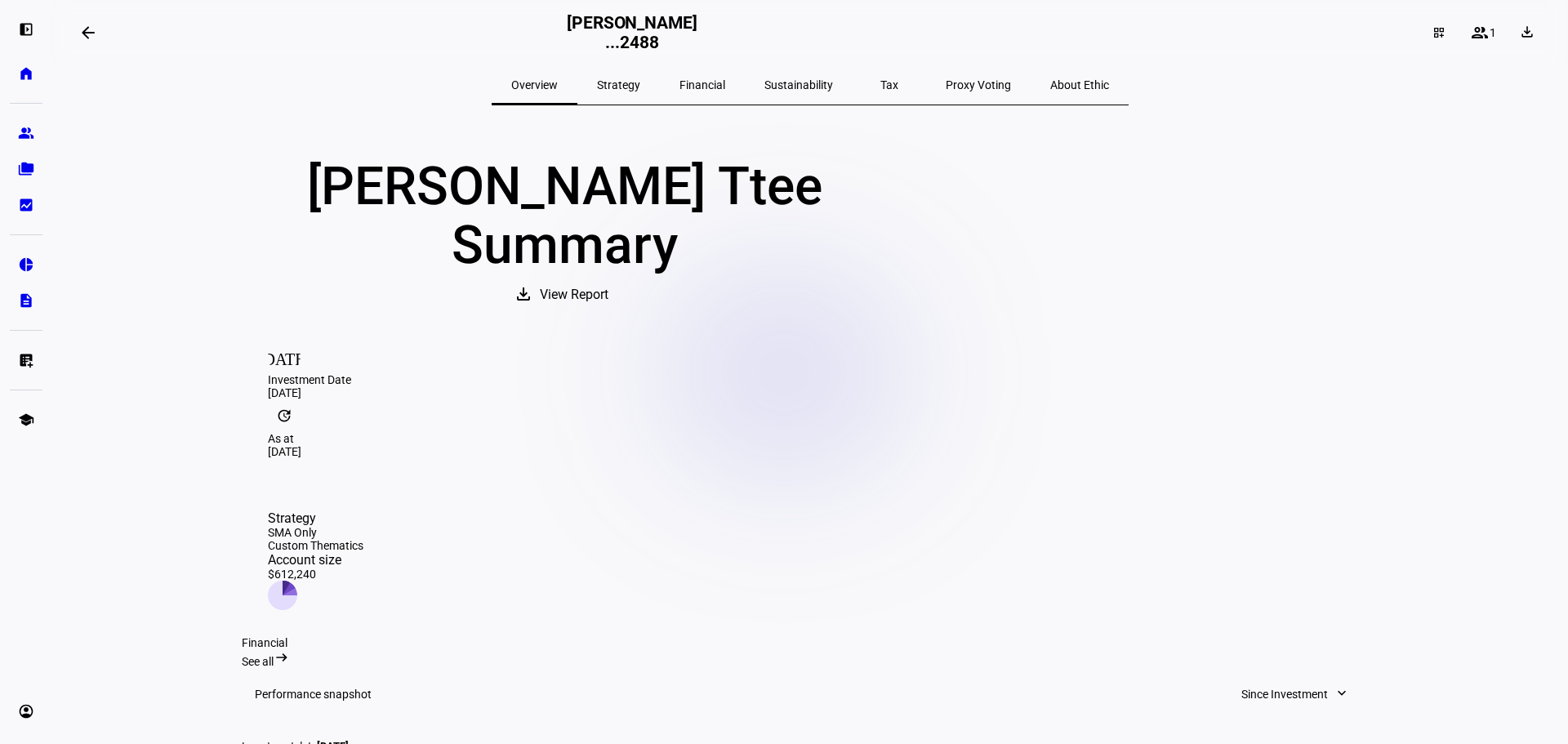
click at [640, 87] on span "Strategy" at bounding box center [618, 84] width 43 height 11
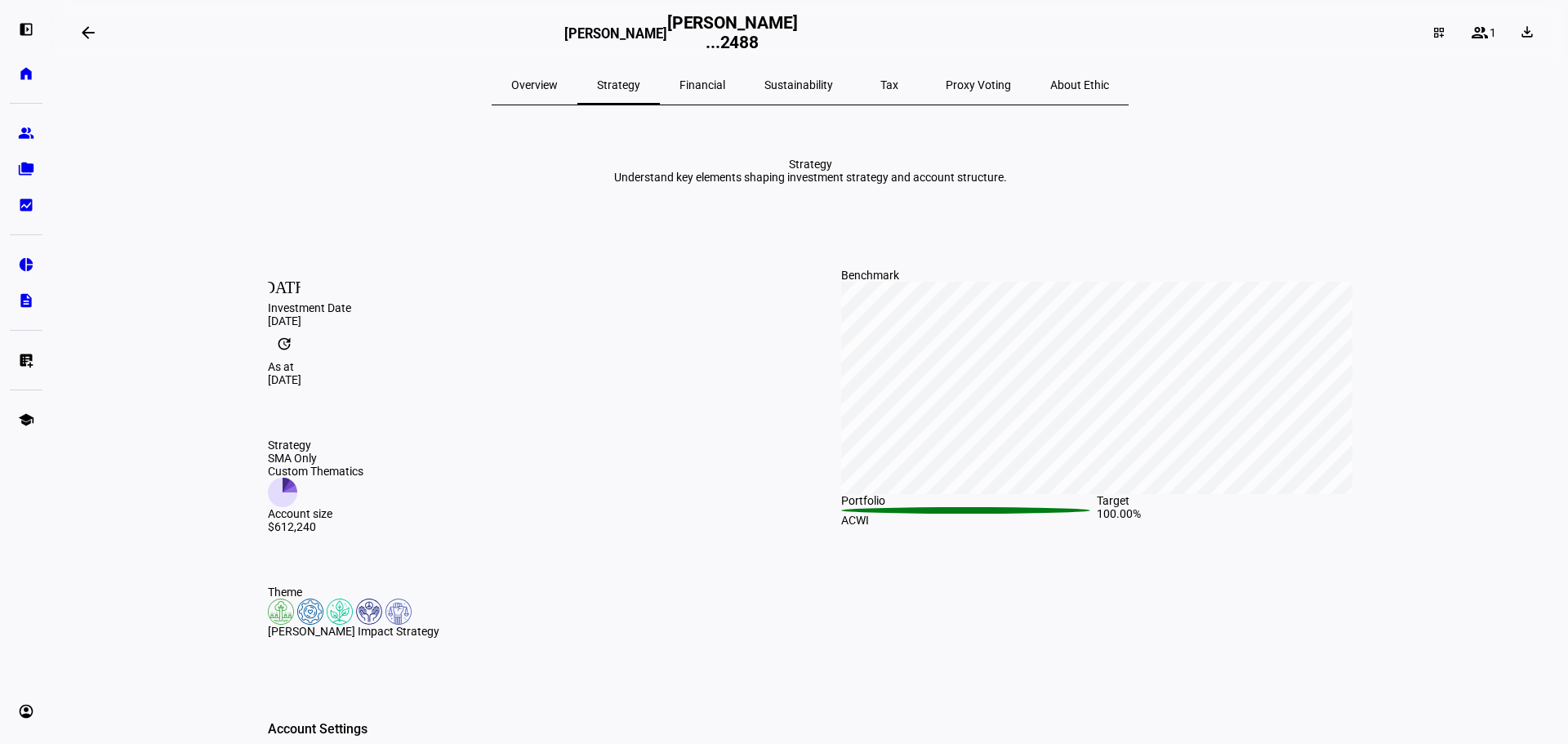
click at [725, 84] on span "Financial" at bounding box center [701, 84] width 45 height 11
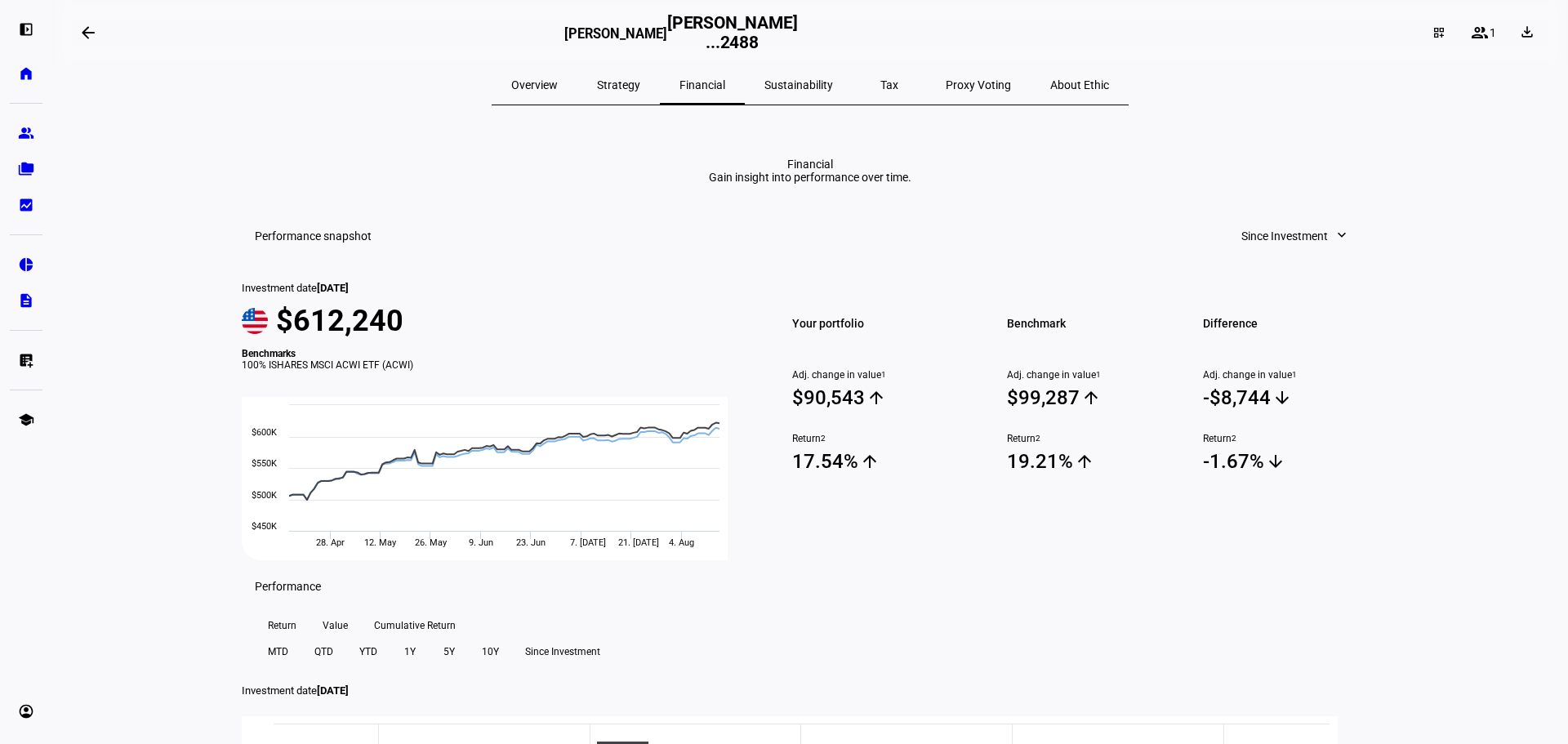
click at [629, 79] on span "Strategy" at bounding box center [618, 84] width 43 height 11
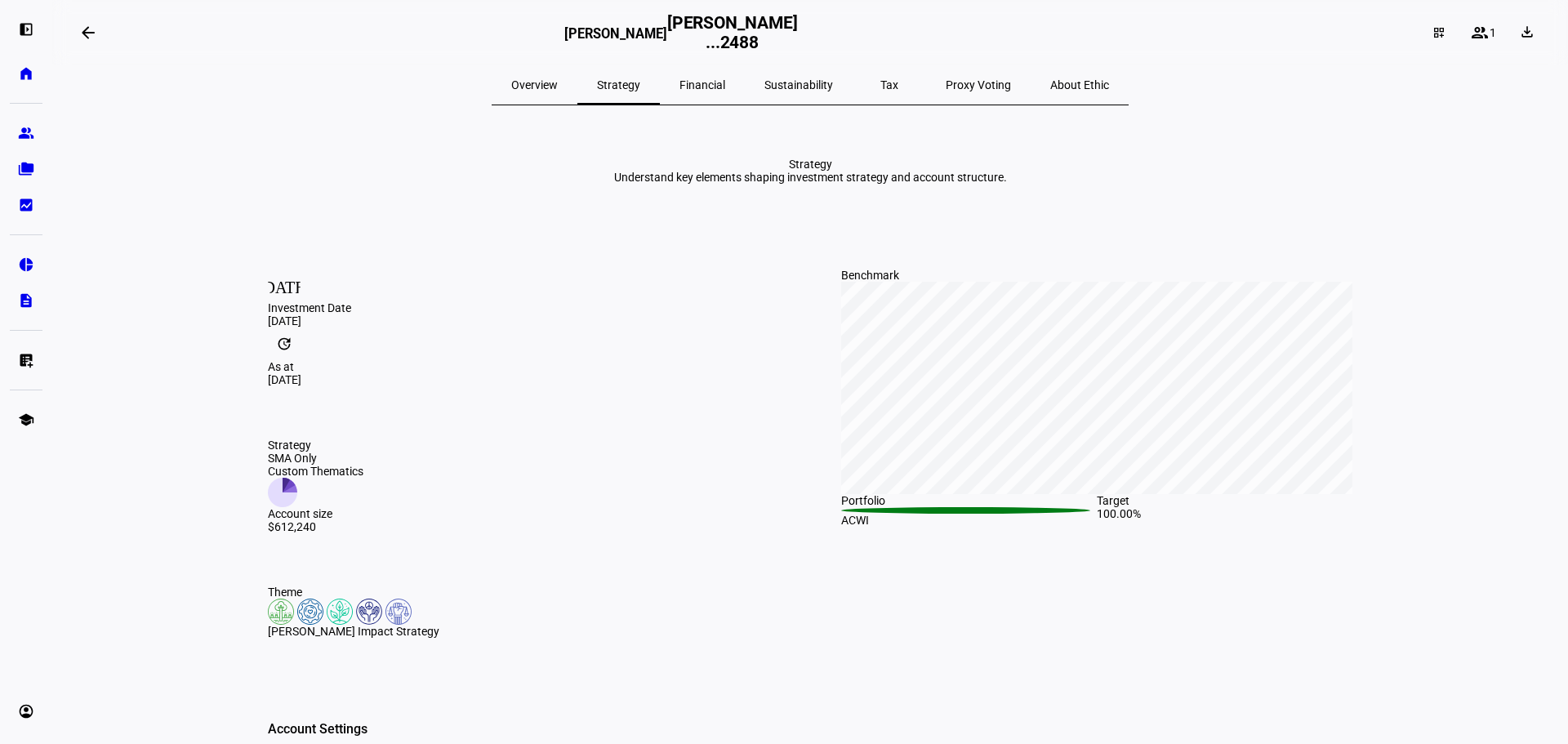
click at [558, 94] on span "Overview" at bounding box center [534, 85] width 46 height 39
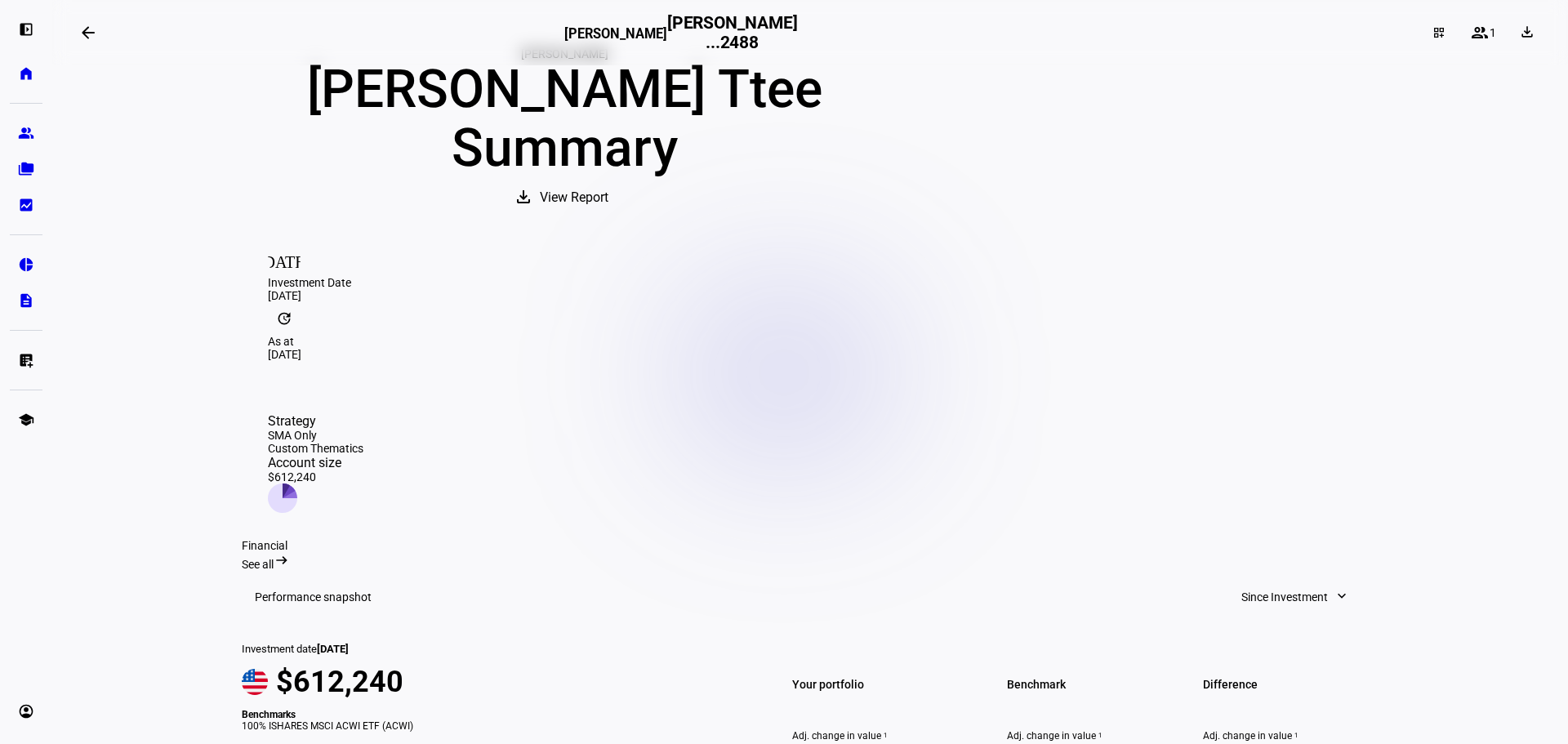
scroll to position [81, 0]
